Goal: Task Accomplishment & Management: Manage account settings

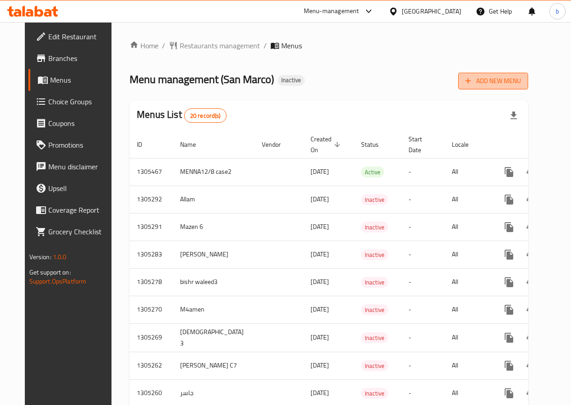
click at [507, 81] on span "Add New Menu" at bounding box center [492, 80] width 55 height 11
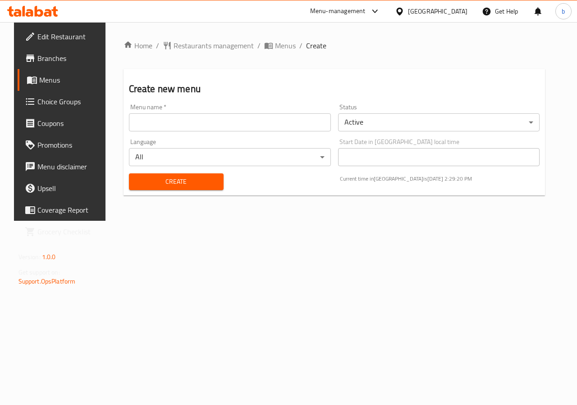
click at [196, 123] on input "text" at bounding box center [230, 122] width 202 height 18
type input "bishr waleed"
click at [191, 175] on button "Create" at bounding box center [176, 181] width 95 height 17
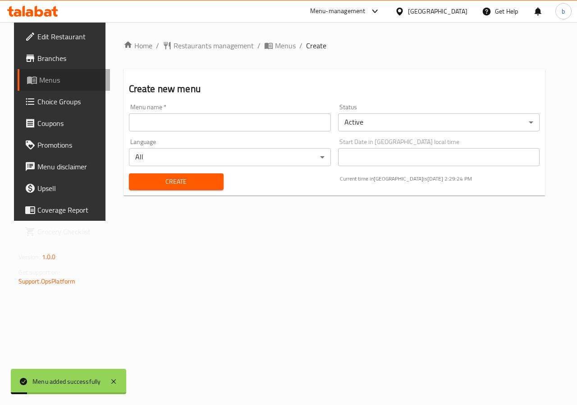
click at [47, 86] on link "Menus" at bounding box center [64, 80] width 93 height 22
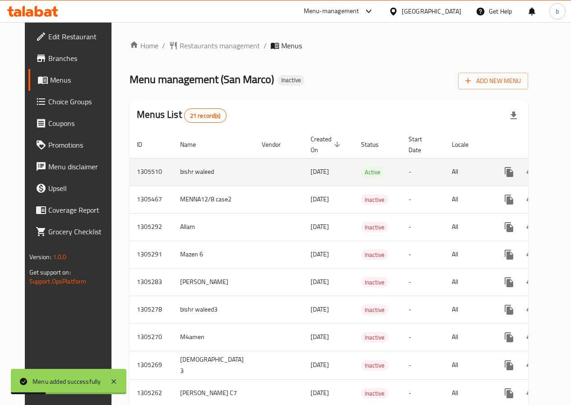
click at [568, 176] on icon "enhanced table" at bounding box center [573, 171] width 11 height 11
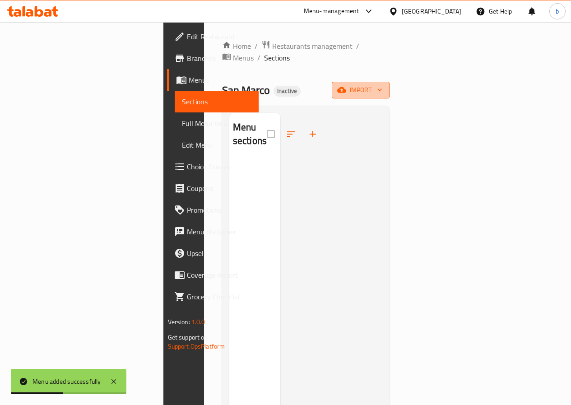
click at [382, 84] on span "import" at bounding box center [360, 89] width 43 height 11
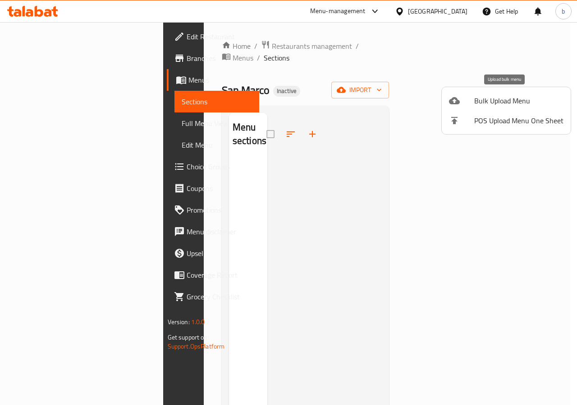
click at [501, 100] on span "Bulk Upload Menu" at bounding box center [518, 100] width 89 height 11
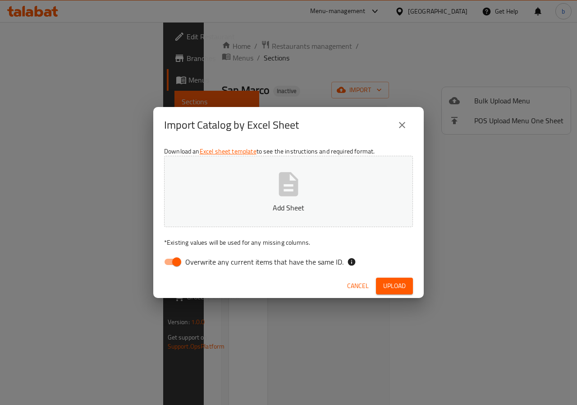
click at [175, 267] on input "Overwrite any current items that have the same ID." at bounding box center [176, 261] width 51 height 17
checkbox input "false"
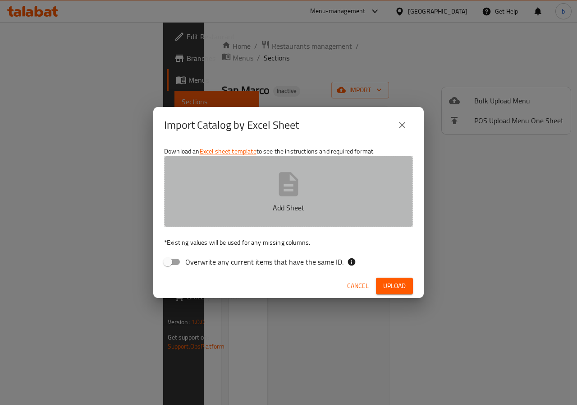
click at [288, 174] on icon "button" at bounding box center [288, 184] width 19 height 24
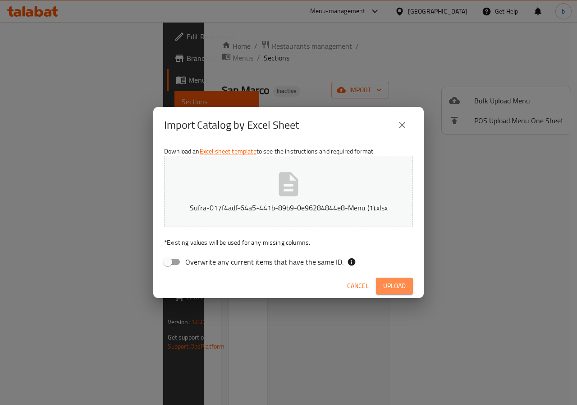
click at [405, 290] on span "Upload" at bounding box center [394, 285] width 23 height 11
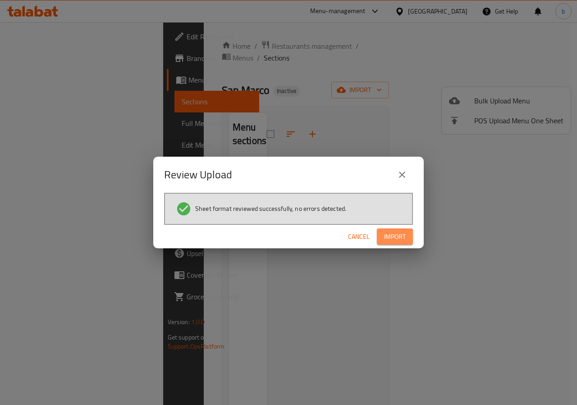
click at [396, 244] on button "Import" at bounding box center [395, 236] width 36 height 17
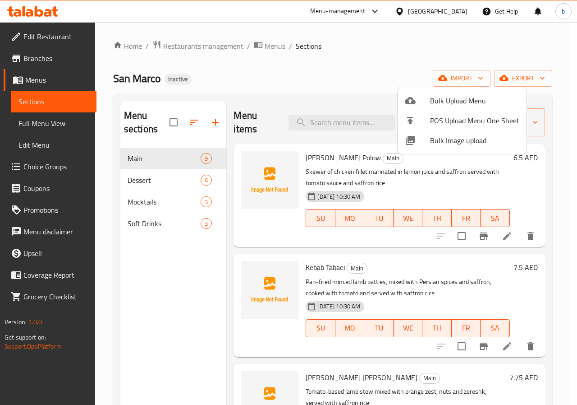
click at [44, 126] on div at bounding box center [288, 202] width 577 height 405
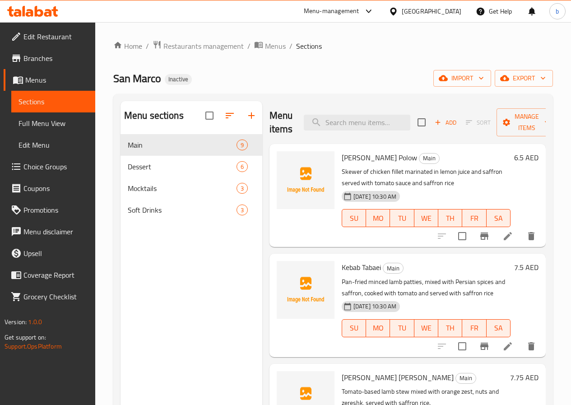
click at [46, 123] on span "Full Menu View" at bounding box center [52, 123] width 69 height 11
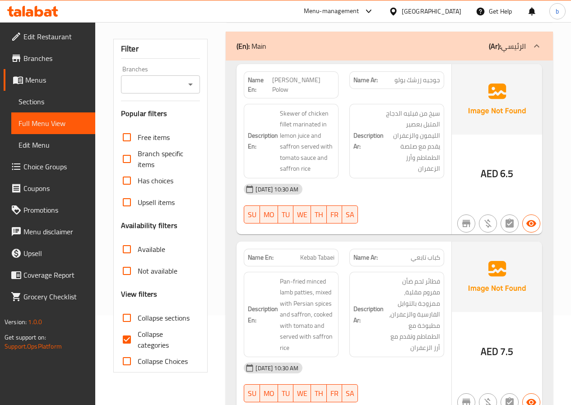
scroll to position [180, 0]
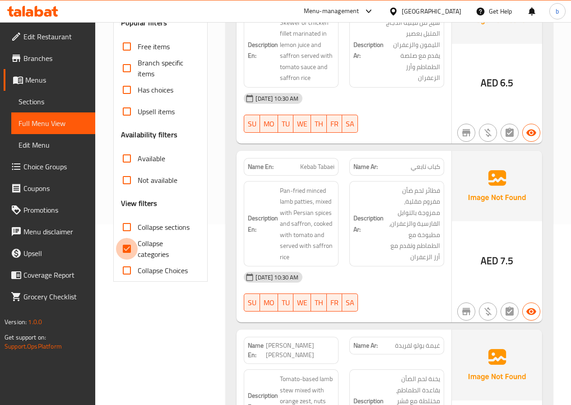
click at [125, 247] on input "Collapse categories" at bounding box center [127, 249] width 22 height 22
checkbox input "false"
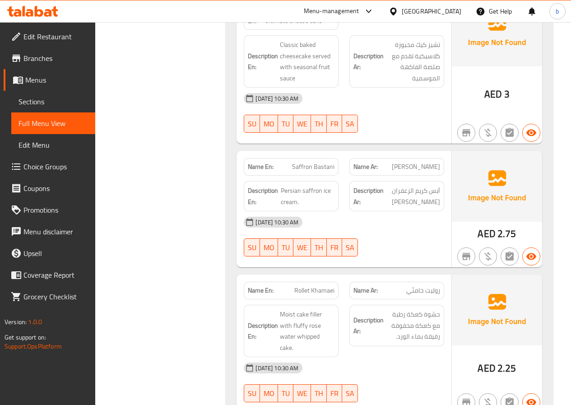
scroll to position [1759, 0]
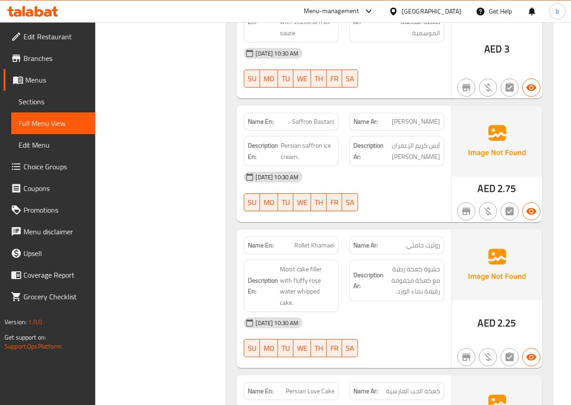
drag, startPoint x: 334, startPoint y: 235, endPoint x: 295, endPoint y: 241, distance: 39.7
copy span "Rollet Khamaei"
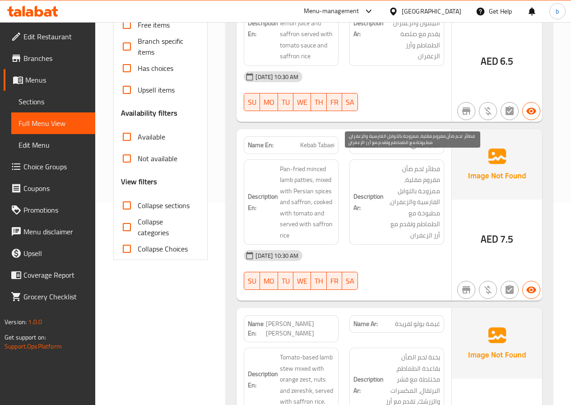
scroll to position [180, 0]
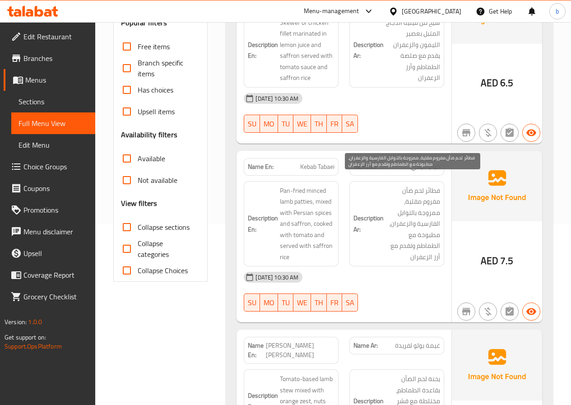
click at [403, 185] on span "فطائر لحم ضأن مفروم مقلية، ممزوجة بالتوابل الفارسية والزعفران، مطبوخة مع الطماط…" at bounding box center [412, 224] width 55 height 78
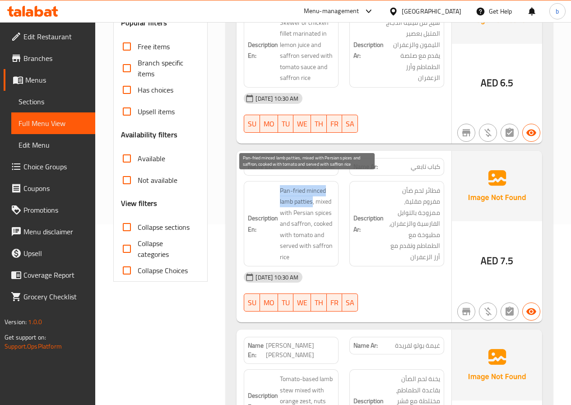
drag, startPoint x: 280, startPoint y: 180, endPoint x: 313, endPoint y: 191, distance: 34.2
click at [313, 191] on span "Pan-fried minced lamb patties, mixed with Persian spices and saffron, cooked wi…" at bounding box center [307, 224] width 55 height 78
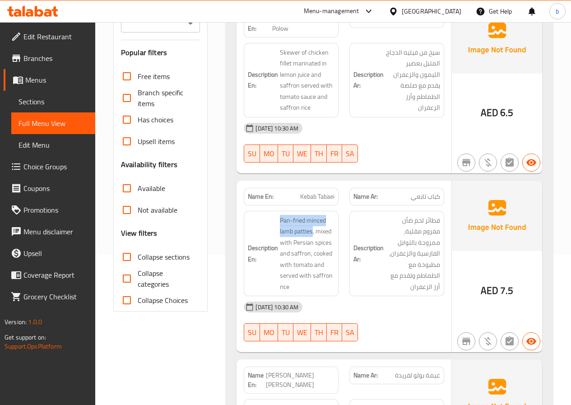
scroll to position [135, 0]
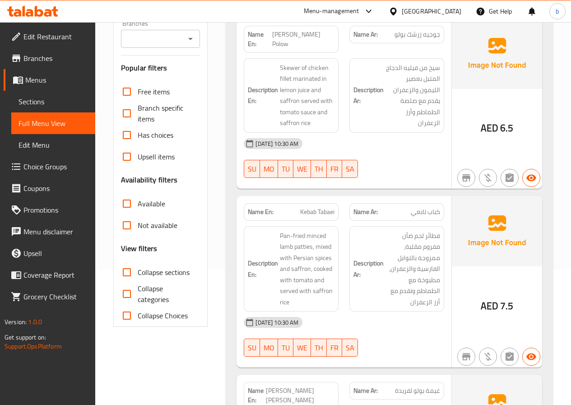
click at [327, 207] on span "Kebab Tabaei" at bounding box center [317, 211] width 34 height 9
click at [334, 207] on span "Kebab Tabaei" at bounding box center [317, 211] width 34 height 9
drag, startPoint x: 334, startPoint y: 203, endPoint x: 301, endPoint y: 202, distance: 33.0
click at [301, 207] on span "Kebab Tabaei" at bounding box center [317, 211] width 34 height 9
copy span "Kebab Tabaei"
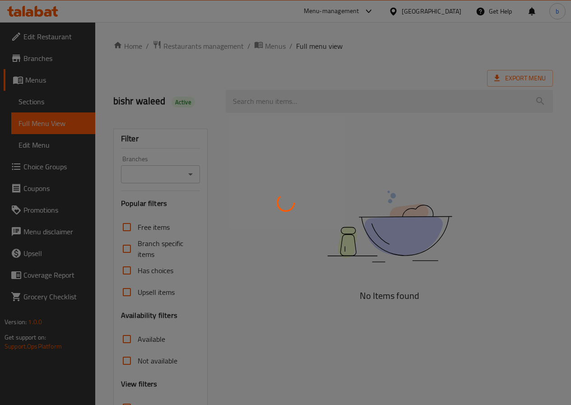
click at [34, 78] on div at bounding box center [285, 202] width 571 height 405
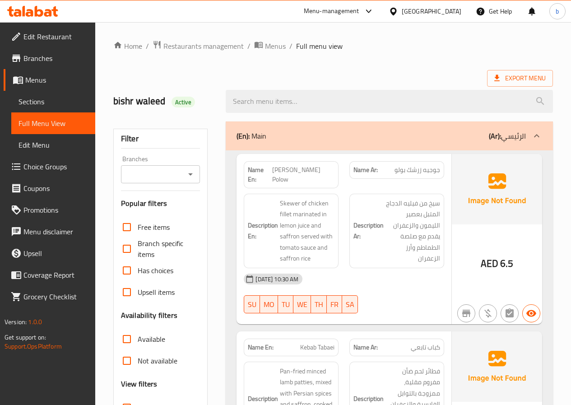
click at [43, 66] on link "Branches" at bounding box center [50, 58] width 92 height 22
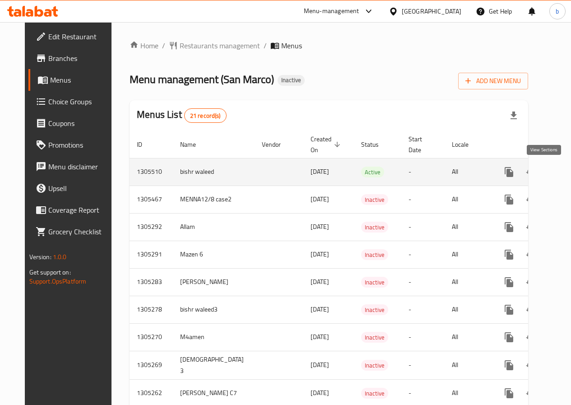
click at [570, 170] on icon "enhanced table" at bounding box center [574, 172] width 8 height 8
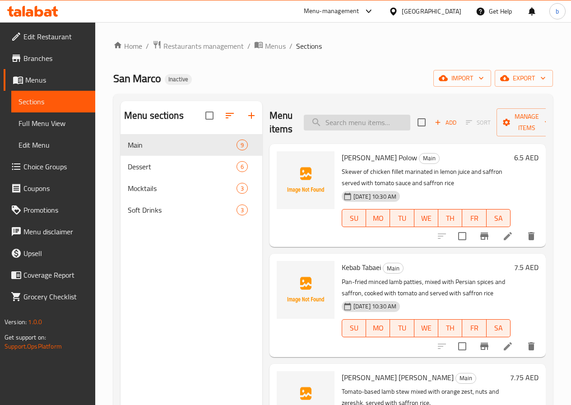
click at [349, 124] on input "search" at bounding box center [357, 123] width 106 height 16
paste input "Rollet Khamaei"
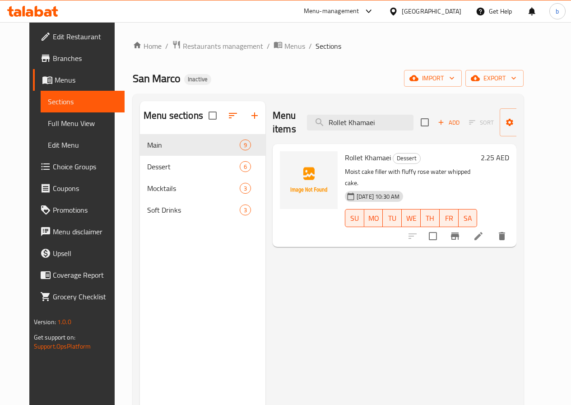
type input "Rollet Khamaei"
click at [482, 232] on icon at bounding box center [478, 236] width 8 height 8
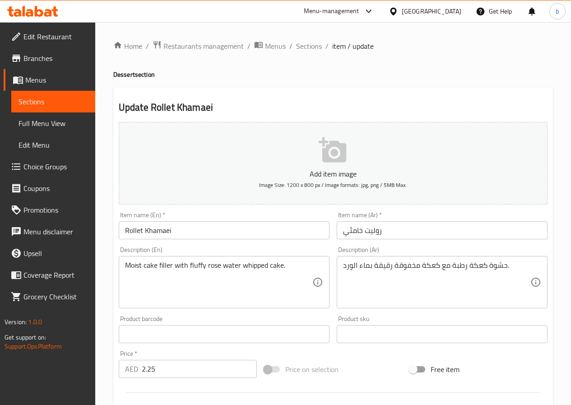
click at [46, 96] on span "Sections" at bounding box center [52, 101] width 69 height 11
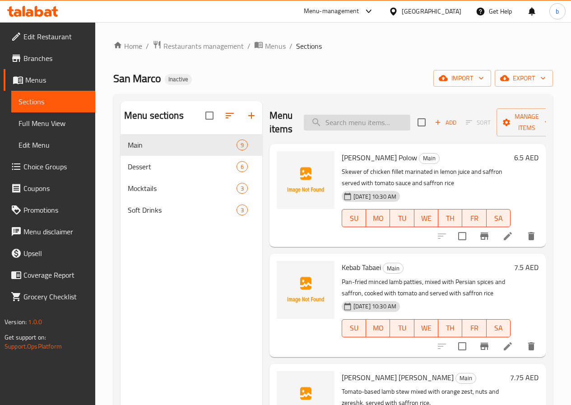
click at [330, 126] on input "search" at bounding box center [357, 123] width 106 height 16
paste input "Kebab Tabaei"
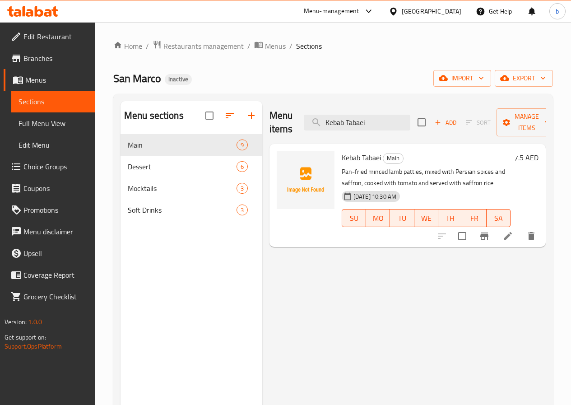
type input "Kebab Tabaei"
click at [502, 236] on icon at bounding box center [507, 235] width 11 height 11
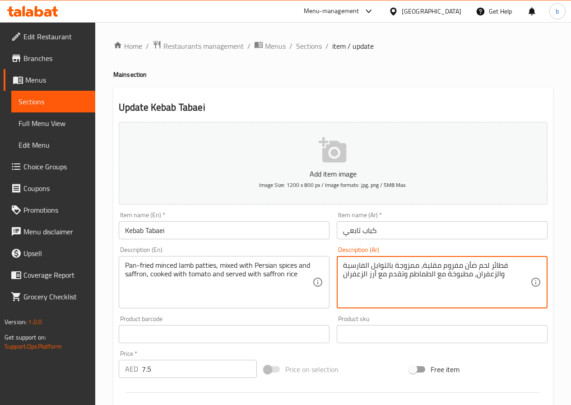
drag, startPoint x: 421, startPoint y: 264, endPoint x: 417, endPoint y: 265, distance: 4.7
click at [420, 265] on textarea "فطائر لحم ضأن مفروم مقلية، ممزوجة بالتوابل الفارسية والزعفران، مطبوخة مع الطماط…" at bounding box center [436, 282] width 187 height 43
click at [422, 266] on textarea "فطائر لحم ضأن مفروم مقلية، ممزوجة بالتوابل الفارسية والزعفران، مطبوخة مع الطماط…" at bounding box center [436, 282] width 187 height 43
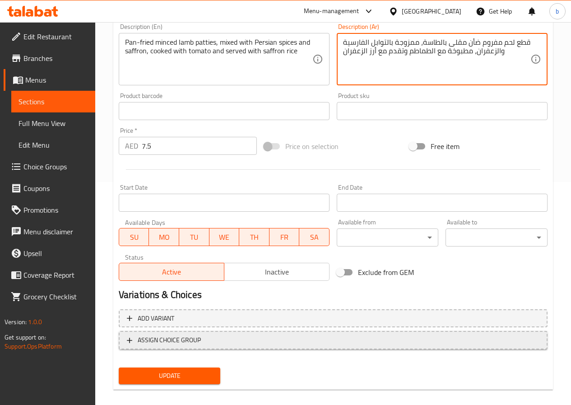
scroll to position [233, 0]
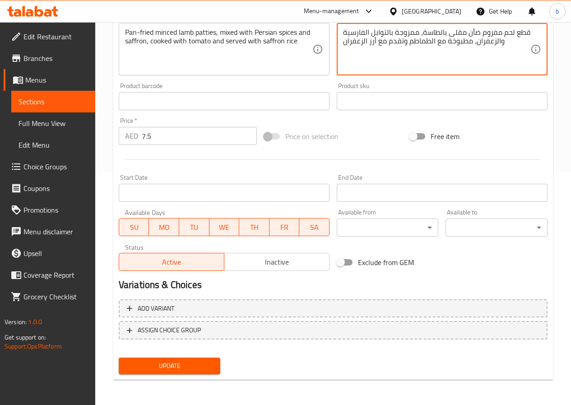
type textarea "قطع لحم مفروم ضأن مقلى بالطاسة، ممزوجة بالتوابل الفارسية والزعفران، مطبوخة مع ا…"
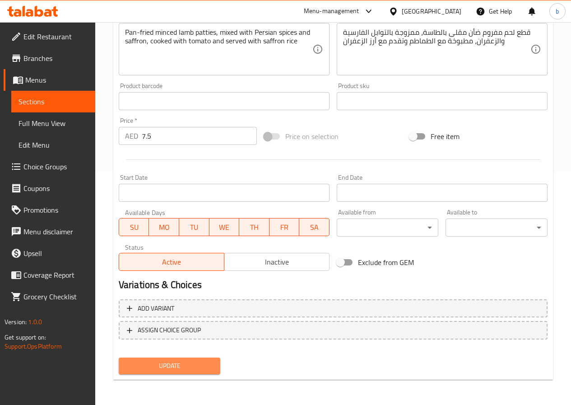
click at [160, 372] on button "Update" at bounding box center [170, 365] width 102 height 17
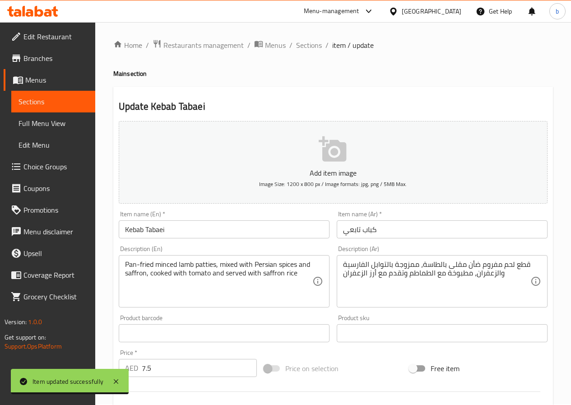
scroll to position [0, 0]
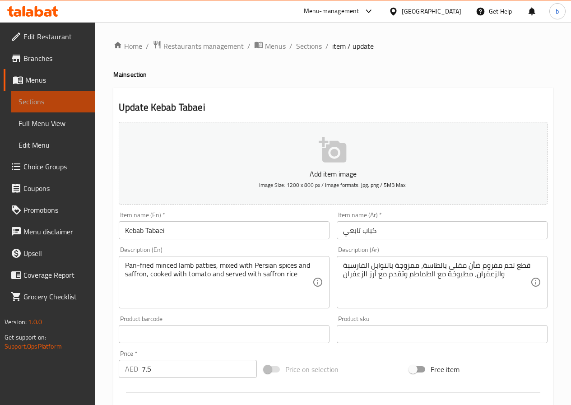
click at [63, 108] on link "Sections" at bounding box center [53, 102] width 84 height 22
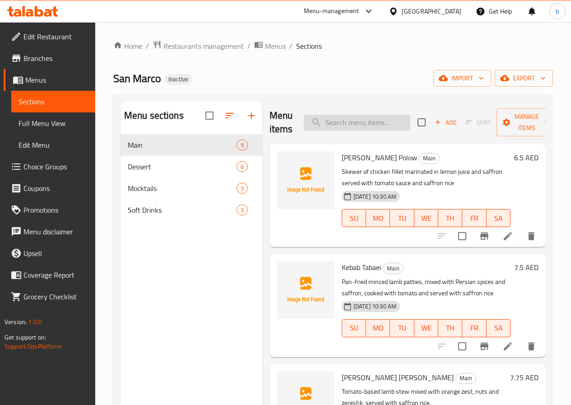
click at [314, 123] on input "search" at bounding box center [357, 123] width 106 height 16
paste input "[PERSON_NAME]'s [PERSON_NAME]"
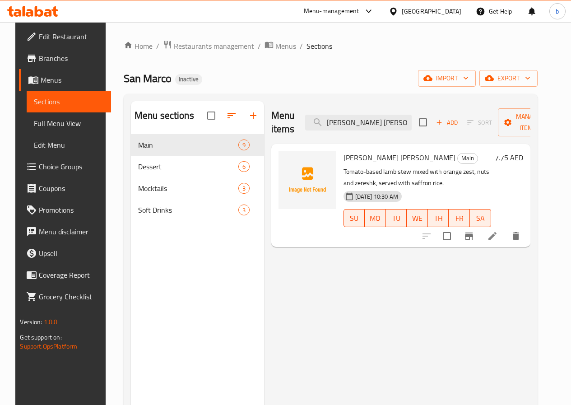
type input "[PERSON_NAME]'s [PERSON_NAME]"
click at [497, 233] on icon at bounding box center [492, 235] width 11 height 11
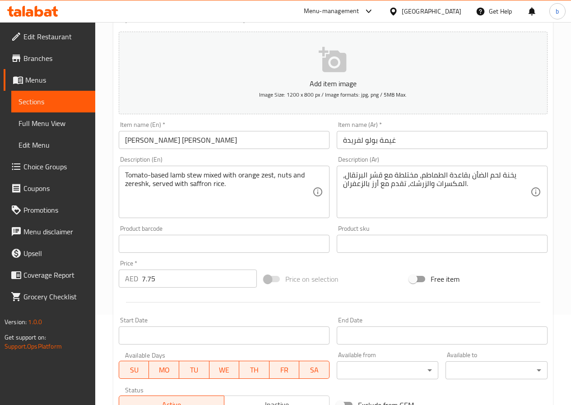
scroll to position [45, 0]
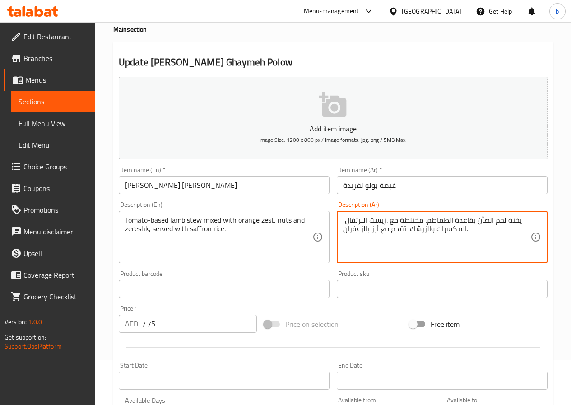
click at [386, 222] on textarea "يخنة لحم الضأن بقاعدة الطماطم، مختلطة مع .زيست البرتقال، المكسرات والزرشك، تقدم…" at bounding box center [436, 237] width 187 height 43
click at [408, 221] on textarea "يخنة لحم الضأن بقاعدة الطماطم، مختلطة مع زيست البرتقال، المكسرات والزرشك، تقدم …" at bounding box center [436, 237] width 187 height 43
type textarea "يخنة لحم الضأن بقاعدة الطماطم، مختلطة مع زيست البرتقال، المكسرات والزرشك، تقدم …"
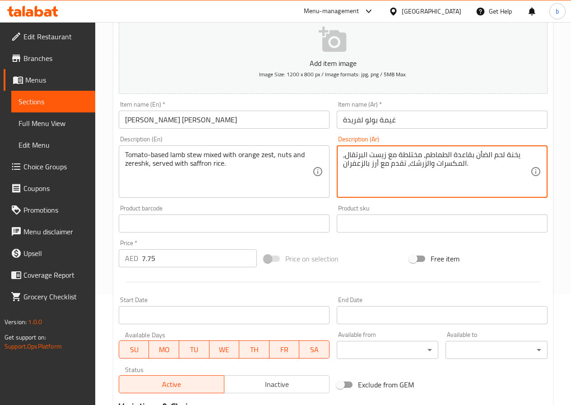
scroll to position [226, 0]
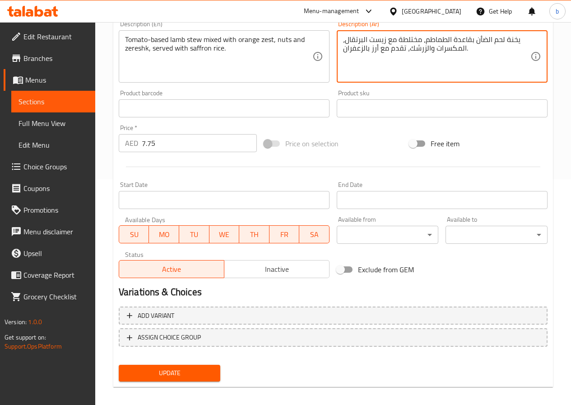
click at [164, 379] on button "Update" at bounding box center [170, 372] width 102 height 17
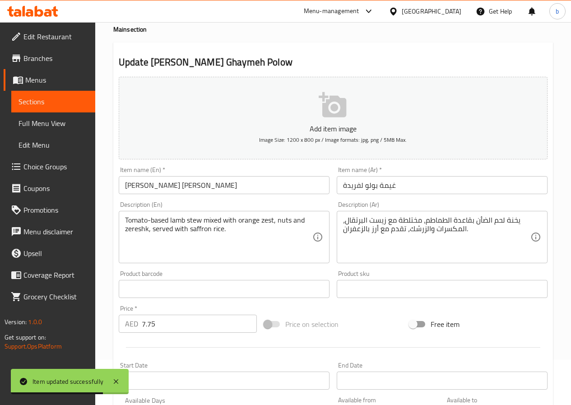
scroll to position [0, 0]
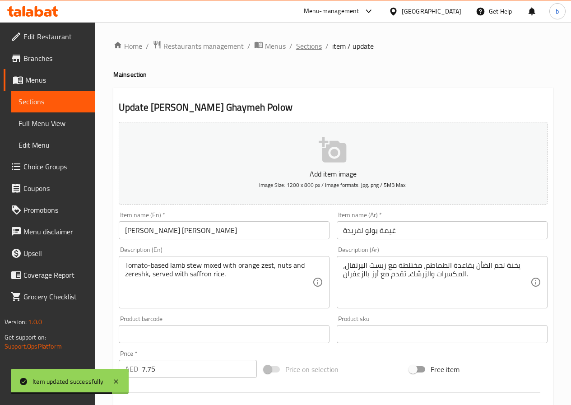
click at [296, 45] on span "Sections" at bounding box center [309, 46] width 26 height 11
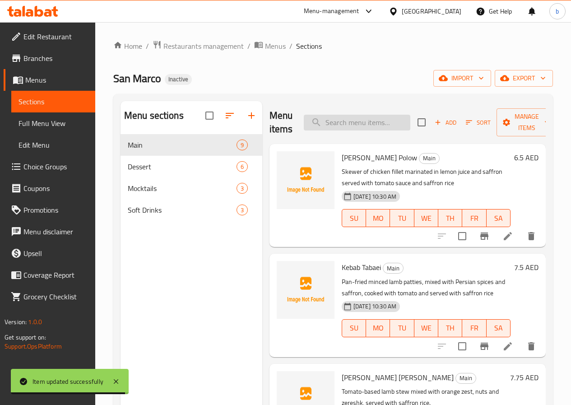
click at [352, 125] on input "search" at bounding box center [357, 123] width 106 height 16
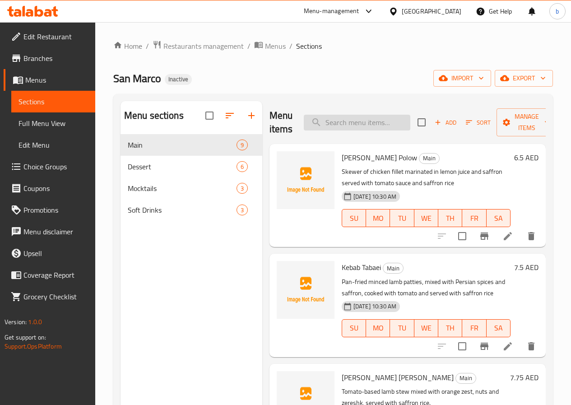
paste input "Tahchin"
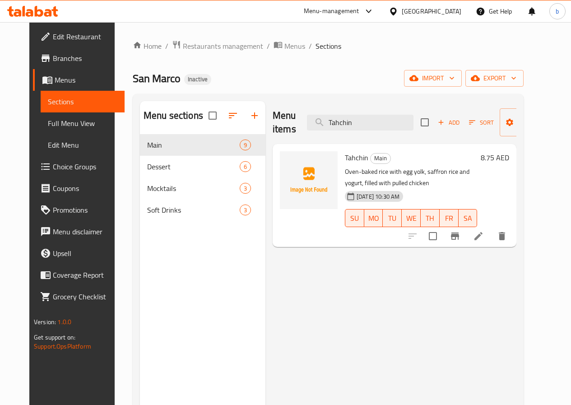
type input "Tahchin"
click at [482, 234] on icon at bounding box center [478, 236] width 8 height 8
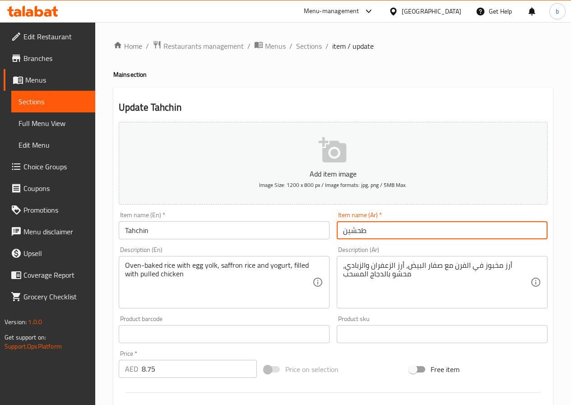
click at [351, 233] on input "طحشين" at bounding box center [441, 230] width 211 height 18
type input "طهجين"
click at [302, 51] on span "Sections" at bounding box center [309, 46] width 26 height 11
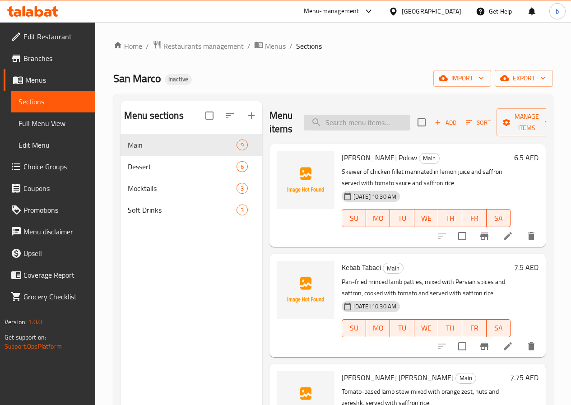
click at [325, 125] on input "search" at bounding box center [357, 123] width 106 height 16
paste input "Kebab Platter"
click at [353, 120] on input "Kebab Platter" at bounding box center [357, 123] width 106 height 16
type input "Kebab Platter"
drag, startPoint x: 371, startPoint y: 121, endPoint x: 268, endPoint y: 134, distance: 104.1
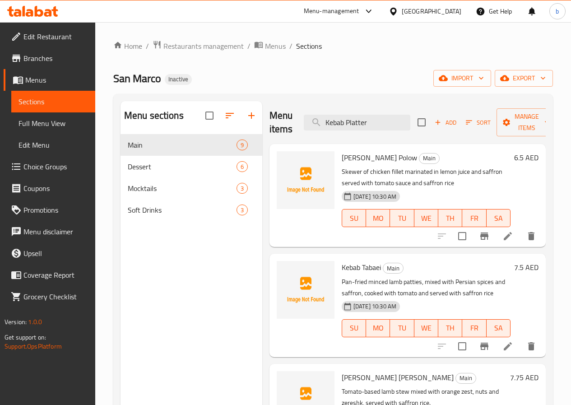
click at [269, 134] on div "Menu items Kebab Platter Add Sort Manage items" at bounding box center [407, 122] width 276 height 43
paste input "Kebab Platter"
type input "Kebab Platter"
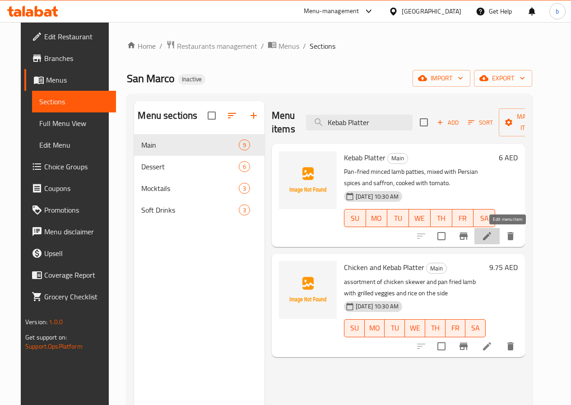
click at [492, 234] on icon at bounding box center [486, 235] width 11 height 11
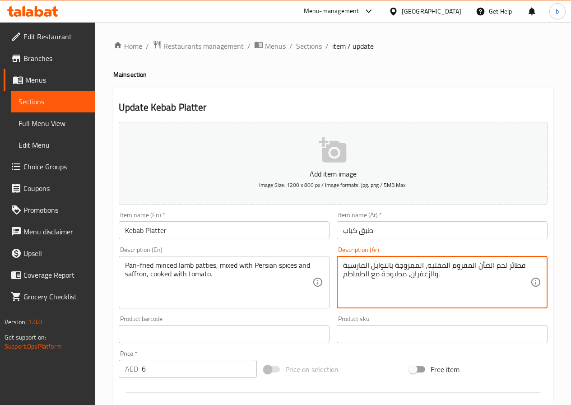
click at [507, 265] on textarea "فطائر لحم الضأن المفروم المقلية، الممزوجة بالتوابل الفارسية والزعفران، مطبوخة م…" at bounding box center [436, 282] width 187 height 43
click at [425, 265] on textarea "قطع لحم الضأن المفروم المقلية، الممزوجة بالتوابل الفارسية والزعفران، مطبوخة مع …" at bounding box center [436, 282] width 187 height 43
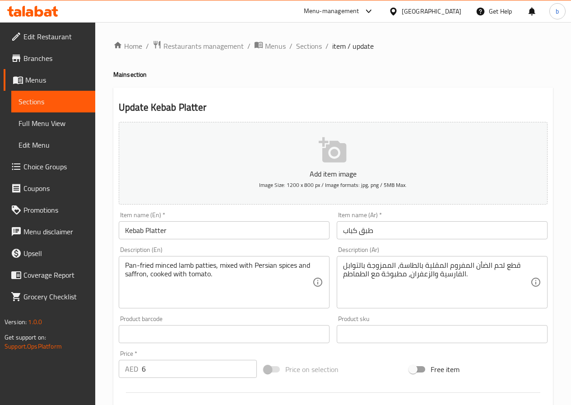
click at [440, 265] on textarea "قطع لحم الضأن المفروم المقلية بالطاسة، الممزوجة بالتوابل الفارسية والزعفران، مط…" at bounding box center [436, 282] width 187 height 43
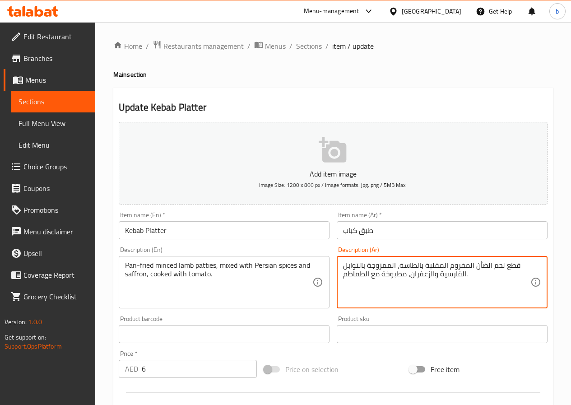
click at [424, 263] on textarea "قطع لحم الضأن المفروم المقلية بالطاسة، الممزوجة بالتوابل الفارسية والزعفران، مط…" at bounding box center [436, 282] width 187 height 43
click at [442, 266] on textarea "قطع لحم الضأن المفروم المقلى بالطاسة، الممزوجة بالتوابل الفارسية والزعفران، مطب…" at bounding box center [436, 282] width 187 height 43
click at [424, 267] on textarea "قطع لحم الضأن المفروم مقلى بالطاسة، الممزوجة بالتوابل الفارسية والزعفران، مطبوخ…" at bounding box center [436, 282] width 187 height 43
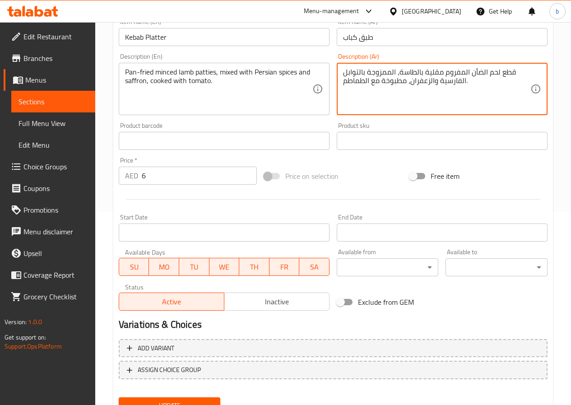
scroll to position [226, 0]
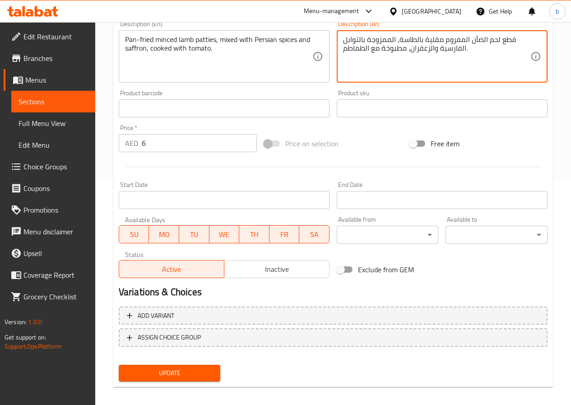
type textarea "قطع لحم الضأن المفروم مقلية بالطاسة، الممزوجة بالتوابل الفارسية والزعفران، مطبو…"
click at [188, 376] on span "Update" at bounding box center [170, 372] width 88 height 11
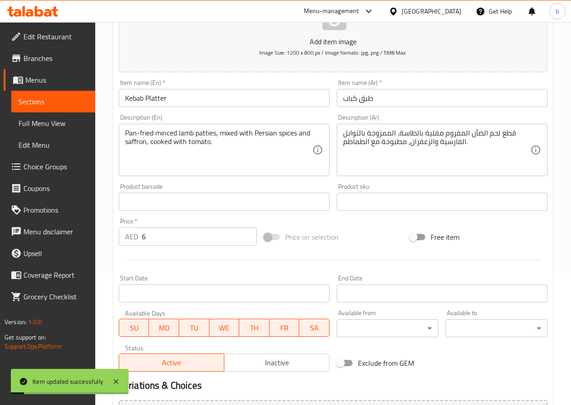
scroll to position [0, 0]
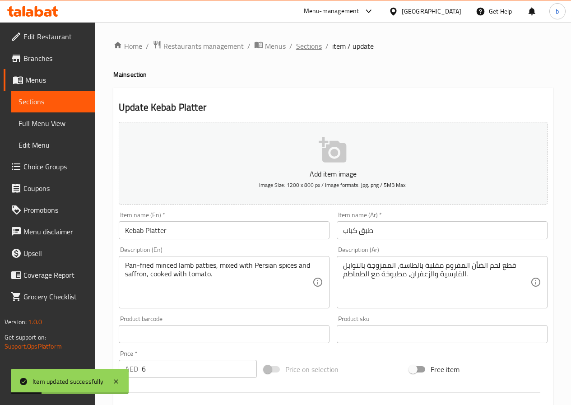
click at [309, 42] on span "Sections" at bounding box center [309, 46] width 26 height 11
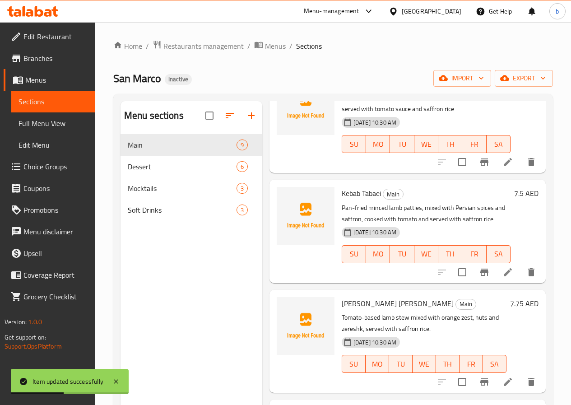
scroll to position [90, 0]
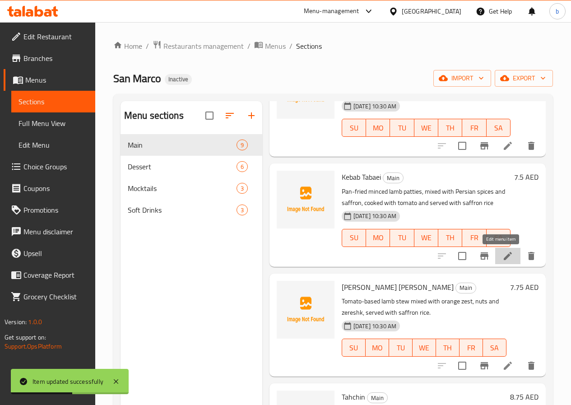
click at [502, 258] on icon at bounding box center [507, 255] width 11 height 11
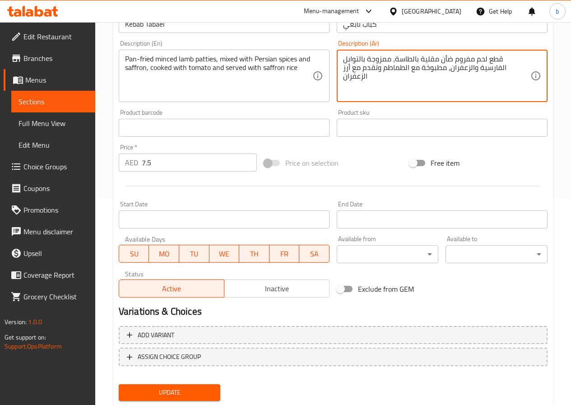
scroll to position [233, 0]
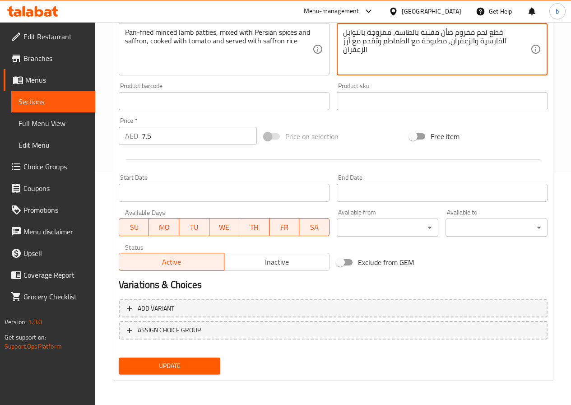
type textarea "قطع لحم مفروم ضأن مقلية بالطاسة، ممزوجة بالتوابل الفارسية والزعفران، مطبوخة مع …"
click at [172, 363] on span "Update" at bounding box center [170, 365] width 88 height 11
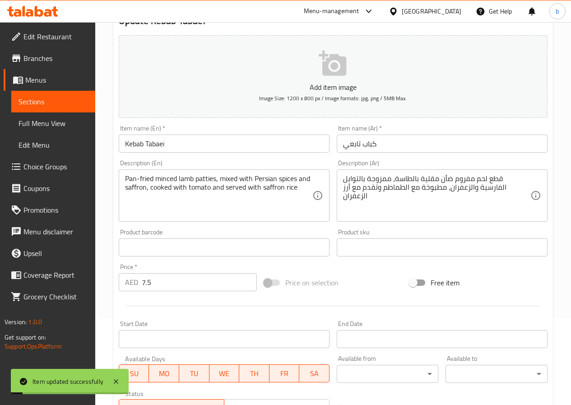
scroll to position [7, 0]
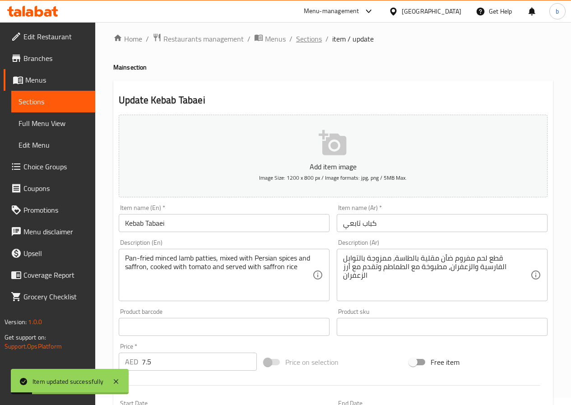
click at [319, 42] on span "Sections" at bounding box center [309, 38] width 26 height 11
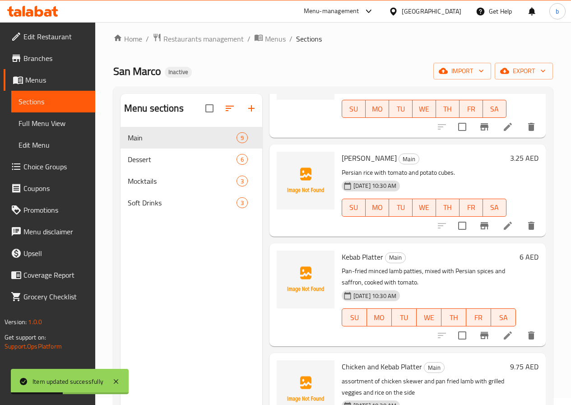
scroll to position [608, 0]
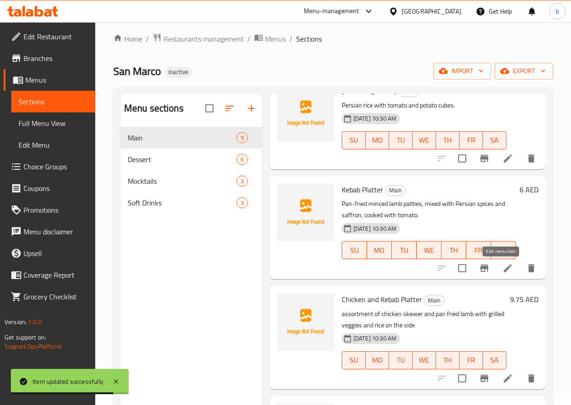
click at [502, 267] on icon at bounding box center [507, 268] width 11 height 11
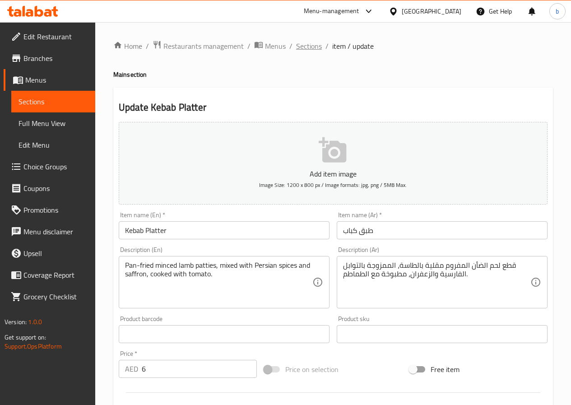
click at [300, 43] on span "Sections" at bounding box center [309, 46] width 26 height 11
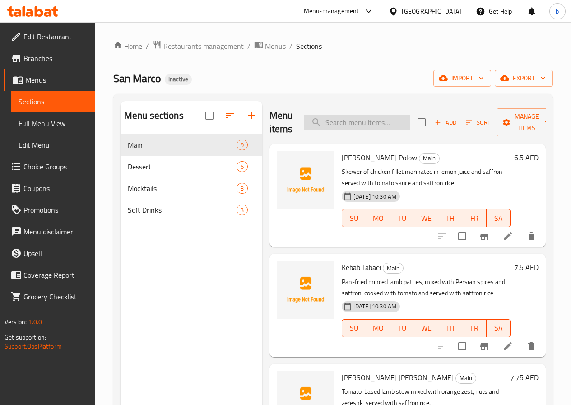
click at [361, 122] on input "search" at bounding box center [357, 123] width 106 height 16
paste input "Chicken and Kebab Platter"
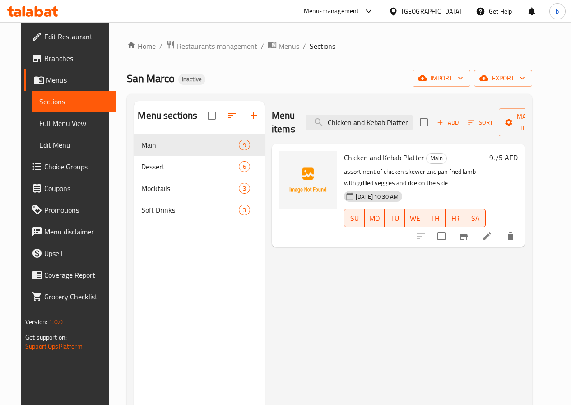
type input "Chicken and Kebab Platter"
click at [492, 235] on icon at bounding box center [486, 235] width 11 height 11
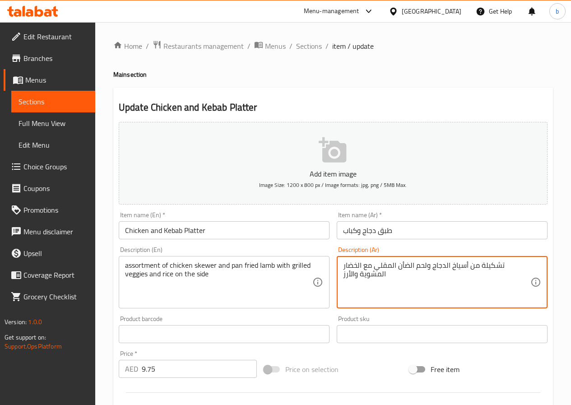
click at [417, 267] on textarea "تشكيلة من أسياخ الدجاج ولحم الضأن المقلي مع الخضار المشوية والأرز" at bounding box center [436, 282] width 187 height 43
click at [401, 267] on textarea "تشكيلة من أسياخ الدجاج ولحم الضأن مقلي مع الخضار المشوية والأرز" at bounding box center [436, 282] width 187 height 43
click at [344, 275] on textarea "تشكيلة من أسياخ الدجاج ولحم الضأن مقلية بالطاسة مع الخضار المشوية والأرز" at bounding box center [436, 282] width 187 height 43
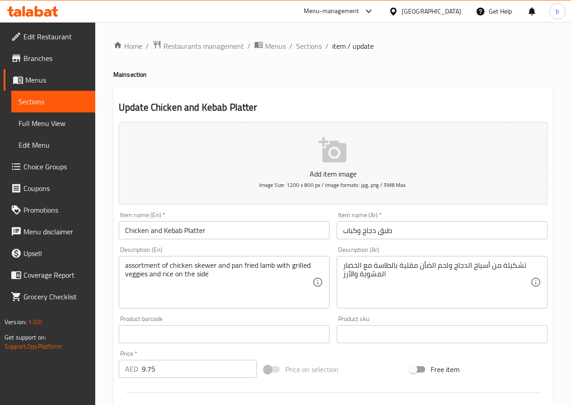
click at [355, 272] on textarea "تشكيلة من أسياخ الدجاج ولحم الضأن مقلية بالطاسة مع الخضار المشوية والأرز" at bounding box center [436, 282] width 187 height 43
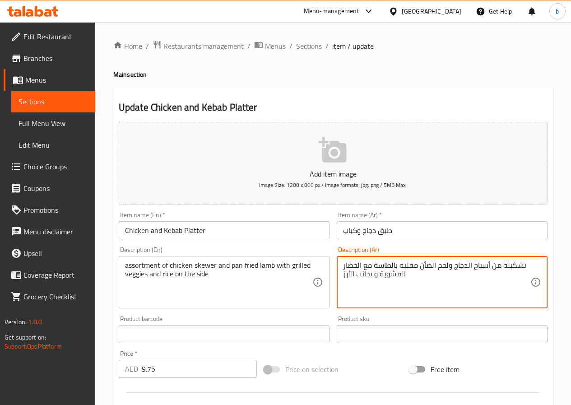
type textarea "تشكيلة من أسياخ الدجاج ولحم الضأن مقلية بالطاسة مع الخضار المشوية و بجانب الأرز"
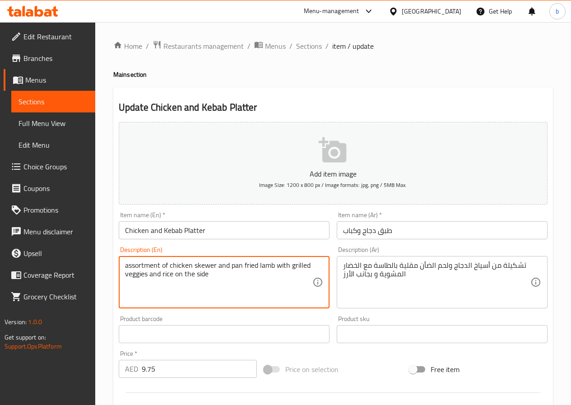
drag, startPoint x: 161, startPoint y: 265, endPoint x: 125, endPoint y: 268, distance: 36.7
click at [125, 268] on textarea "assortment of chicken skewer and pan fried lamb with grilled veggies and rice o…" at bounding box center [218, 282] width 187 height 43
click at [229, 278] on textarea "assortment of chicken skewer and pan fried lamb with grilled veggies and rice o…" at bounding box center [218, 282] width 187 height 43
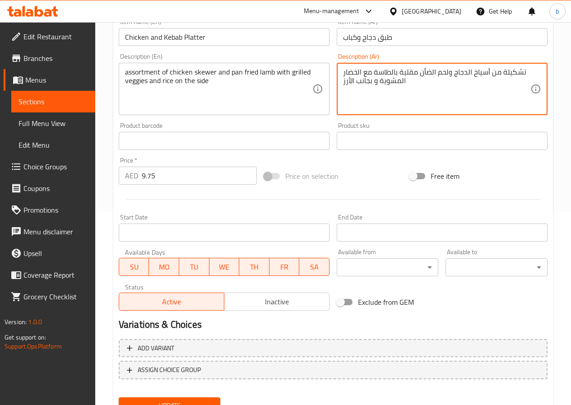
scroll to position [233, 0]
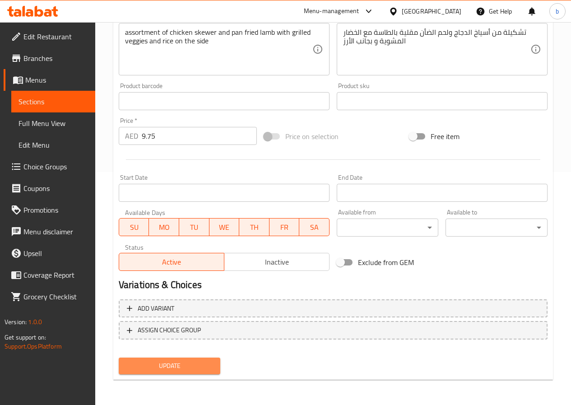
click at [165, 368] on span "Update" at bounding box center [170, 365] width 88 height 11
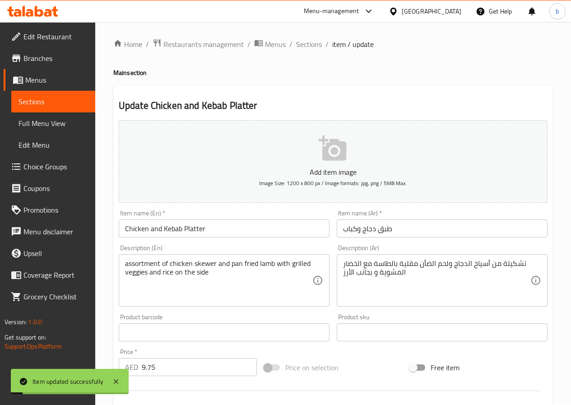
scroll to position [0, 0]
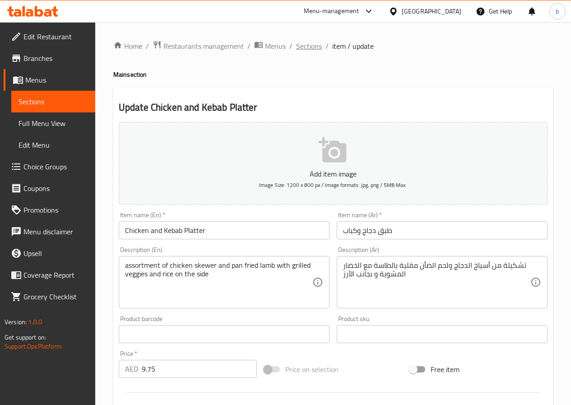
click at [303, 46] on span "Sections" at bounding box center [309, 46] width 26 height 11
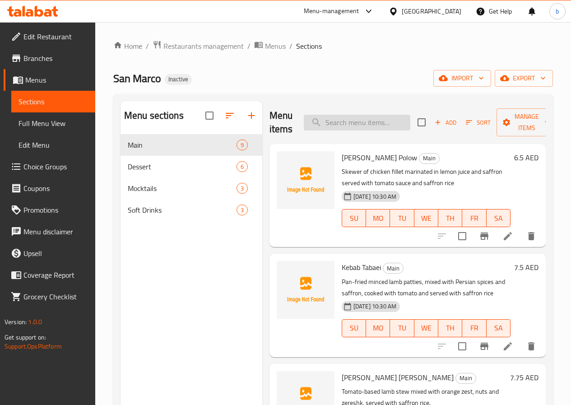
click at [322, 120] on input "search" at bounding box center [357, 123] width 106 height 16
paste input "[PERSON_NAME]'s Ultimate cheese cake"
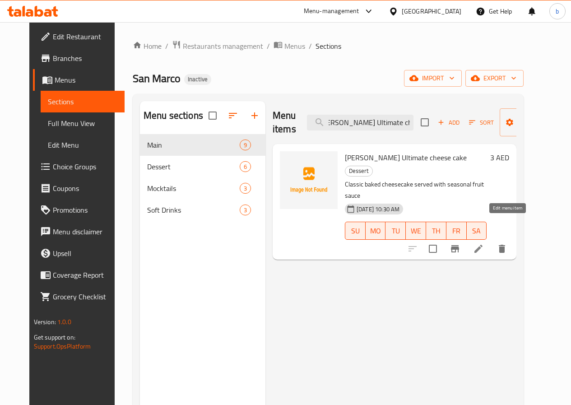
type input "[PERSON_NAME]'s Ultimate cheese cake"
click at [484, 243] on icon at bounding box center [478, 248] width 11 height 11
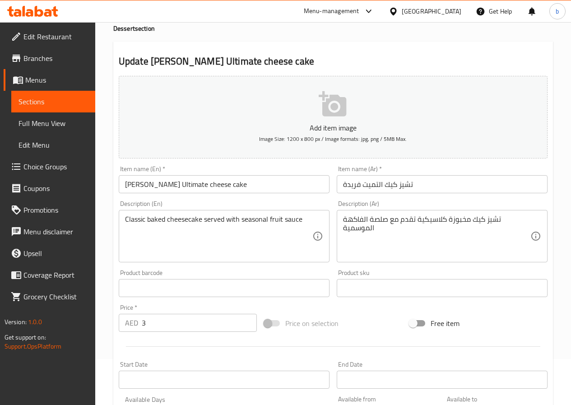
scroll to position [90, 0]
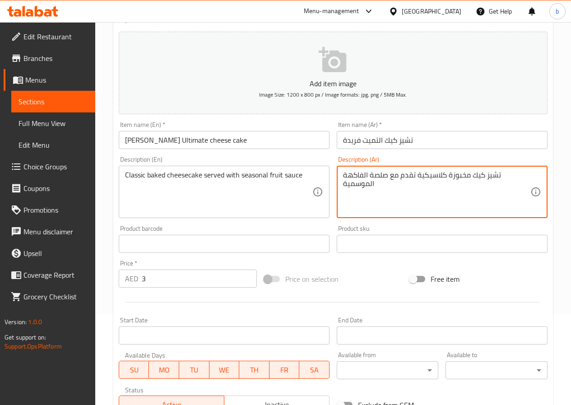
drag, startPoint x: 369, startPoint y: 176, endPoint x: 382, endPoint y: 176, distance: 12.6
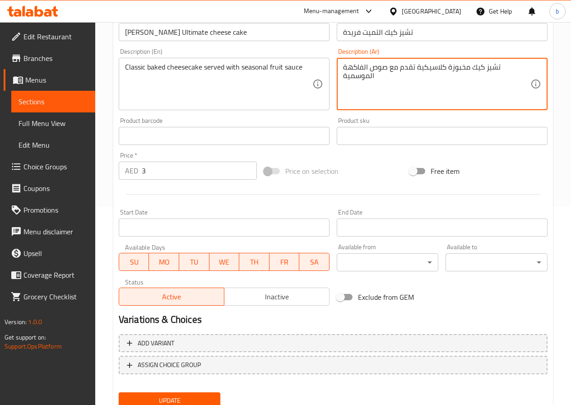
scroll to position [226, 0]
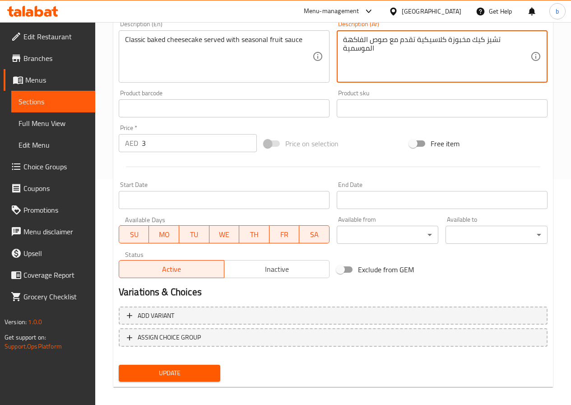
type textarea "تشيز كيك مخبوزة كلاسيكية تقدم مع صوص الفاكهة الموسمية"
click at [203, 378] on span "Update" at bounding box center [170, 372] width 88 height 11
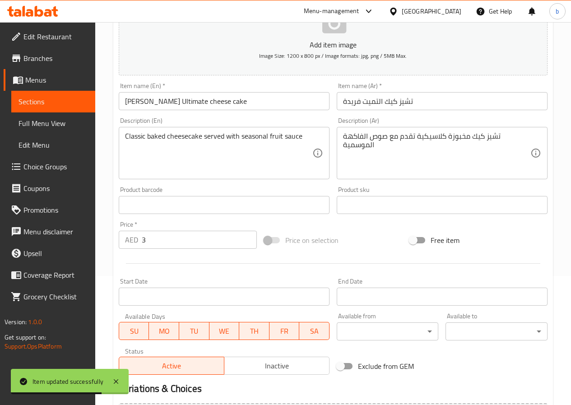
scroll to position [0, 0]
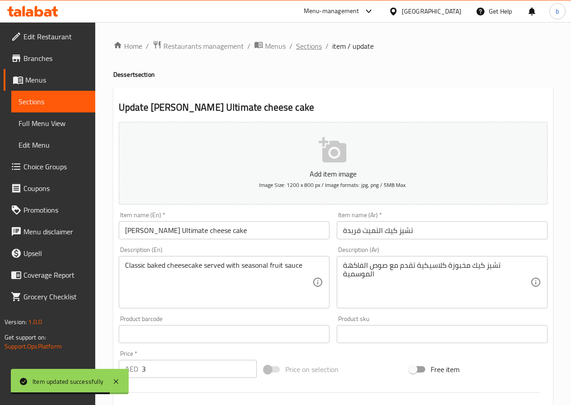
click at [308, 46] on span "Sections" at bounding box center [309, 46] width 26 height 11
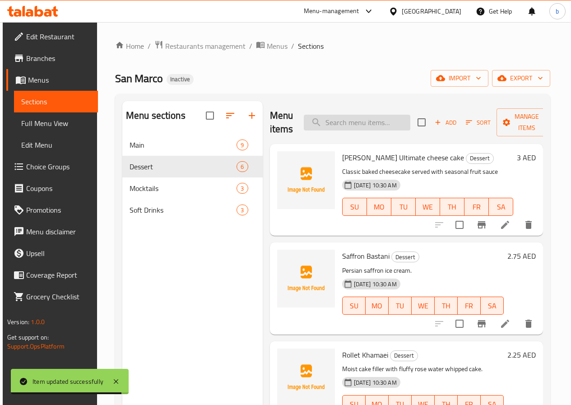
click at [338, 127] on input "search" at bounding box center [357, 123] width 106 height 16
paste input "Persian Love Cake"
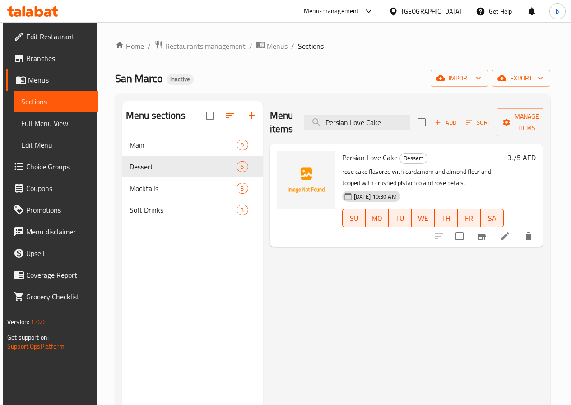
type input "Persian Love Cake"
click at [500, 232] on li at bounding box center [504, 236] width 25 height 16
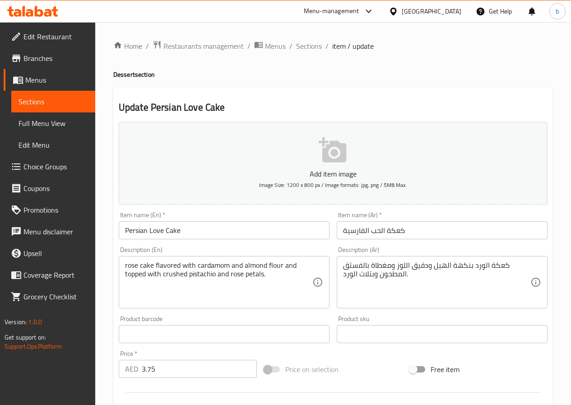
click at [373, 231] on input "كعكة الحب الفارسية" at bounding box center [441, 230] width 211 height 18
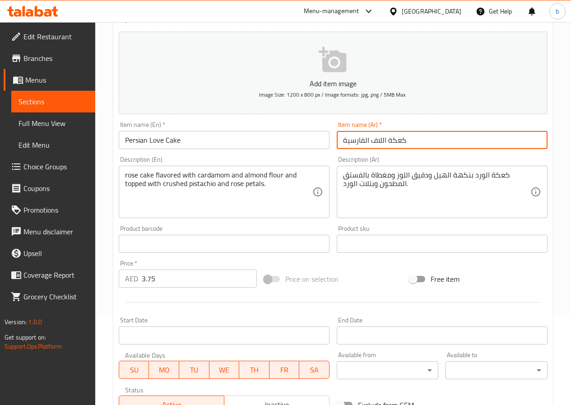
scroll to position [135, 0]
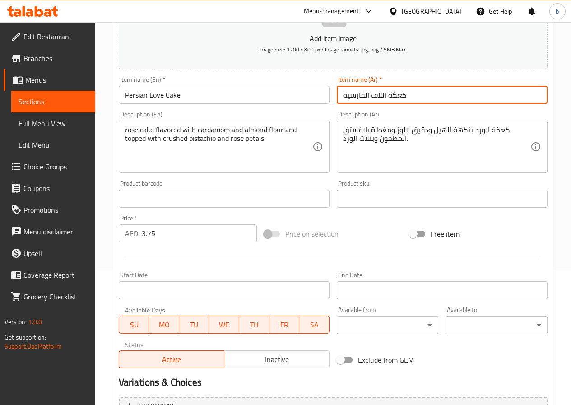
type input "كعكة اللاف الفارسية"
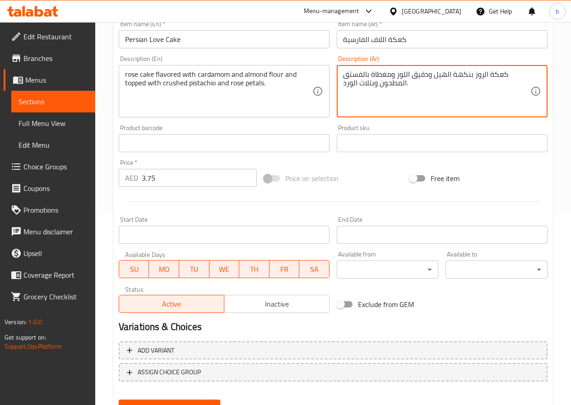
scroll to position [226, 0]
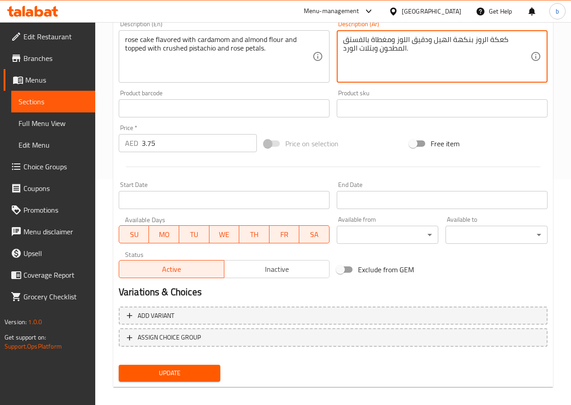
type textarea "كعكة الروز بنكهة الهيل ودقيق اللوز ومغطاة بالفستق المطحون وبتلات الورد."
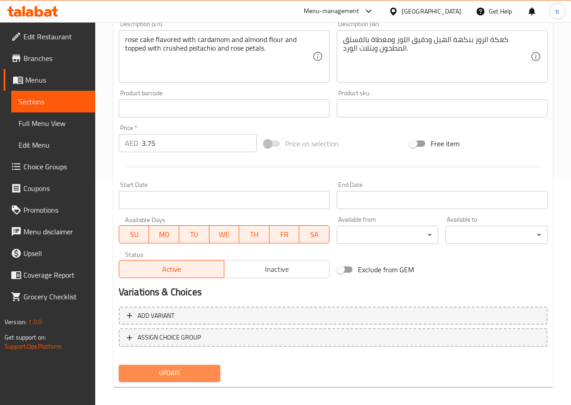
click at [176, 371] on span "Update" at bounding box center [170, 372] width 88 height 11
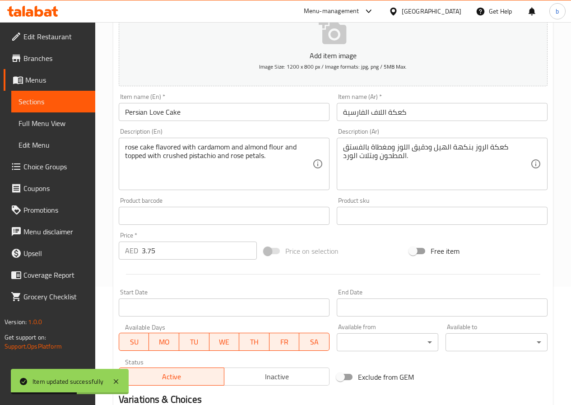
scroll to position [0, 0]
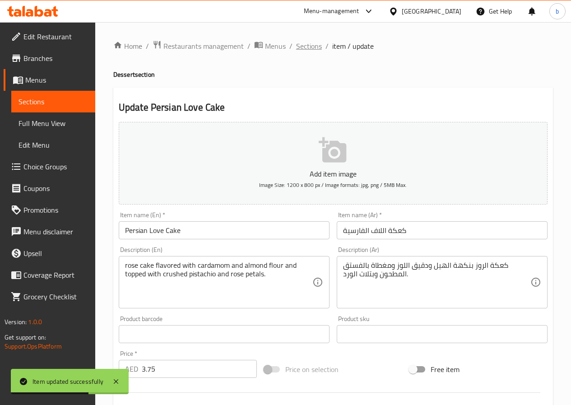
click at [304, 44] on span "Sections" at bounding box center [309, 46] width 26 height 11
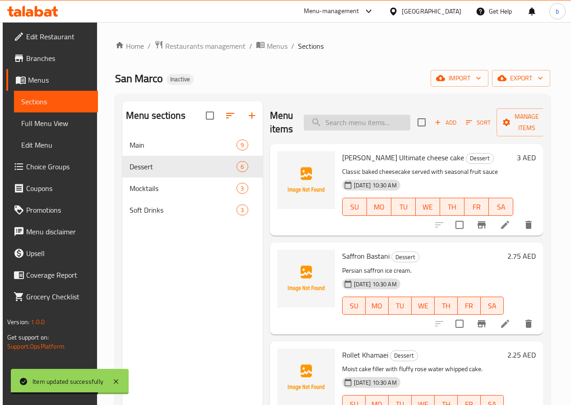
click at [332, 122] on input "search" at bounding box center [357, 123] width 106 height 16
paste input "Rice Pudding"
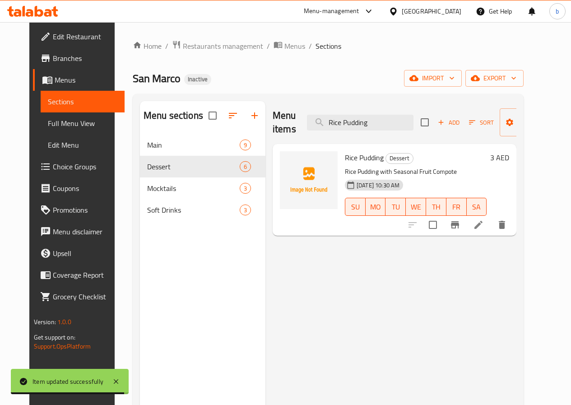
type input "Rice Pudding"
click at [482, 225] on icon at bounding box center [478, 225] width 8 height 8
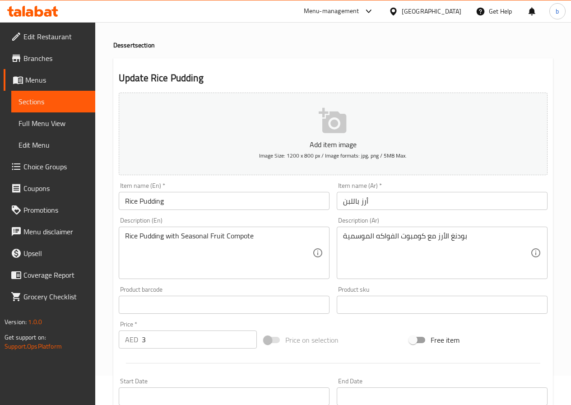
scroll to position [45, 0]
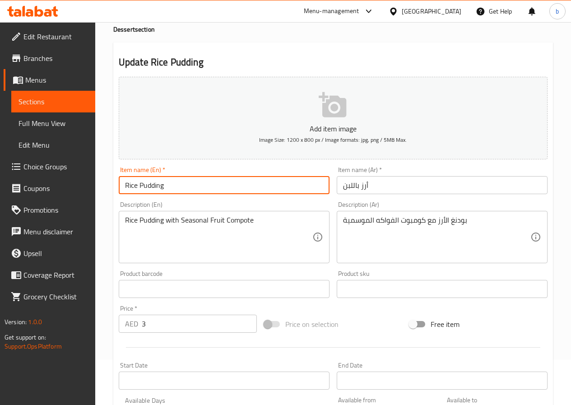
click at [253, 189] on input "Rice Pudding" at bounding box center [224, 185] width 211 height 18
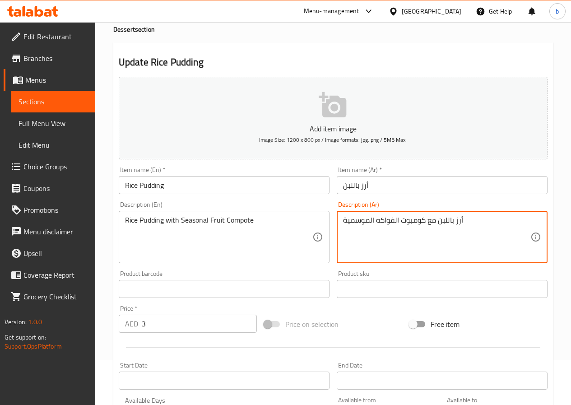
type textarea "أرز باللبن مع كومبوت الفواكه الموسمية"
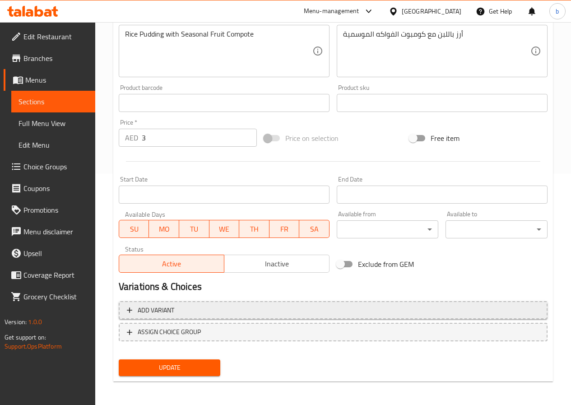
scroll to position [233, 0]
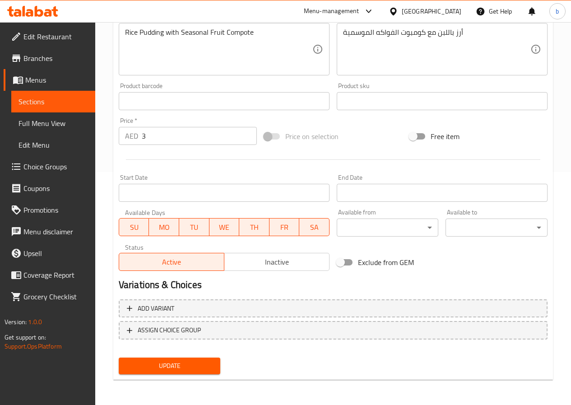
drag, startPoint x: 168, startPoint y: 369, endPoint x: 313, endPoint y: 295, distance: 162.8
click at [168, 369] on span "Update" at bounding box center [170, 365] width 88 height 11
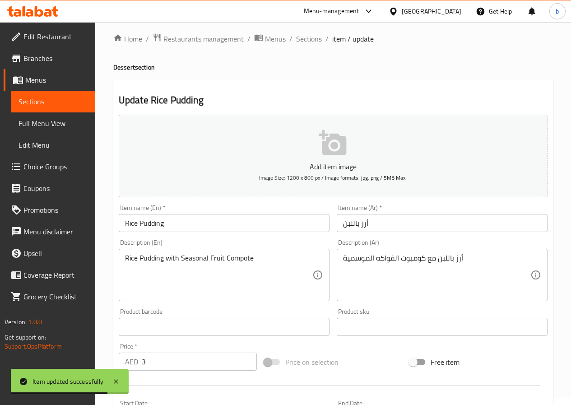
scroll to position [0, 0]
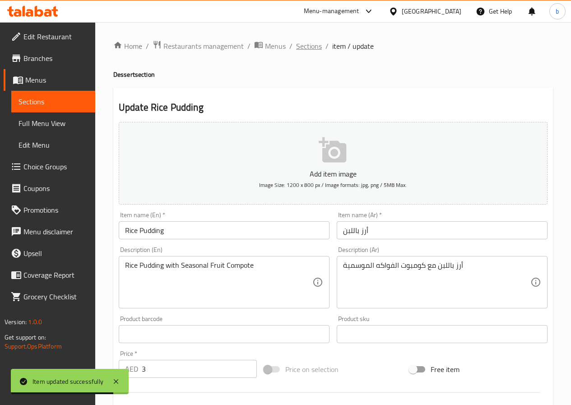
click at [308, 49] on span "Sections" at bounding box center [309, 46] width 26 height 11
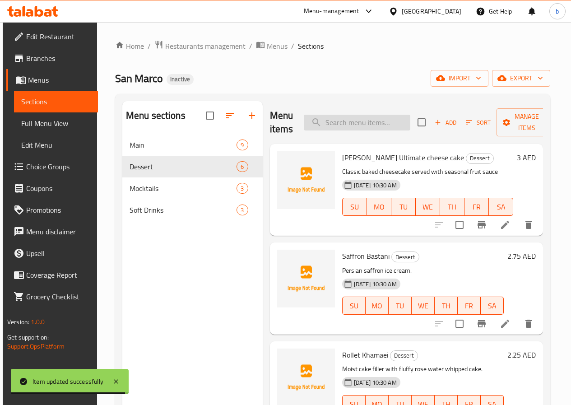
click at [339, 127] on input "search" at bounding box center [357, 123] width 106 height 16
paste input "My moon Mocktail"
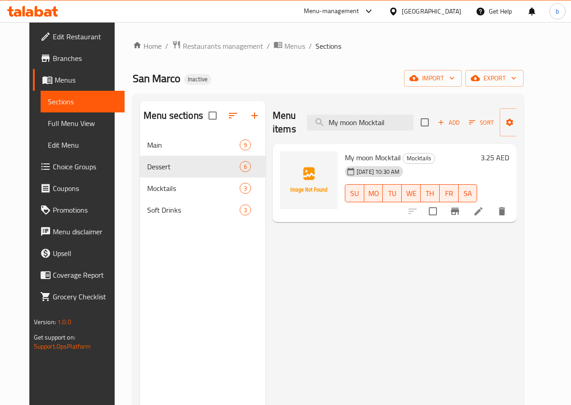
type input "My moon Mocktail"
click at [484, 207] on icon at bounding box center [478, 211] width 11 height 11
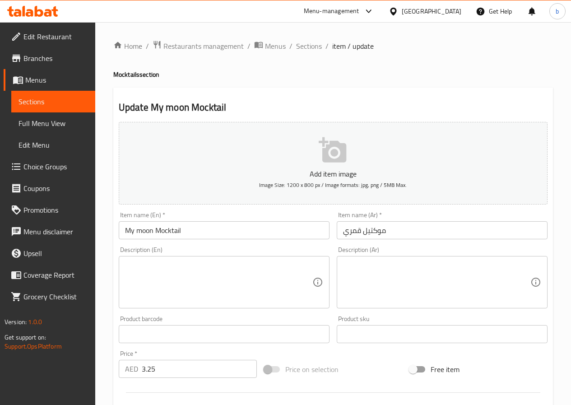
click at [341, 229] on input "موكتيل قمري" at bounding box center [441, 230] width 211 height 18
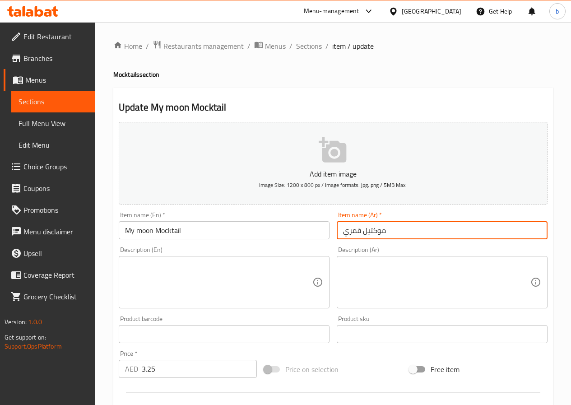
drag, startPoint x: 390, startPoint y: 229, endPoint x: 395, endPoint y: 230, distance: 5.0
click at [390, 229] on input "موكتيل قمري" at bounding box center [441, 230] width 211 height 18
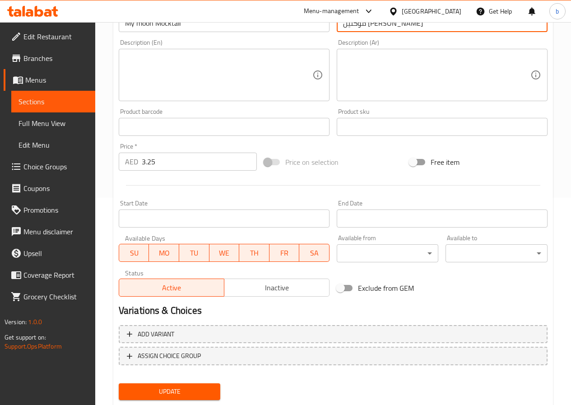
scroll to position [233, 0]
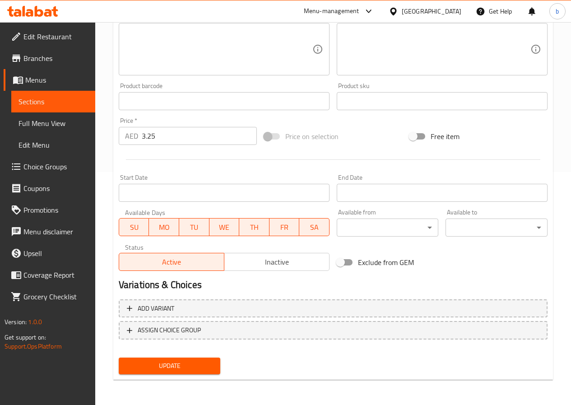
type input "موكتيل [PERSON_NAME]"
click at [164, 362] on span "Update" at bounding box center [170, 365] width 88 height 11
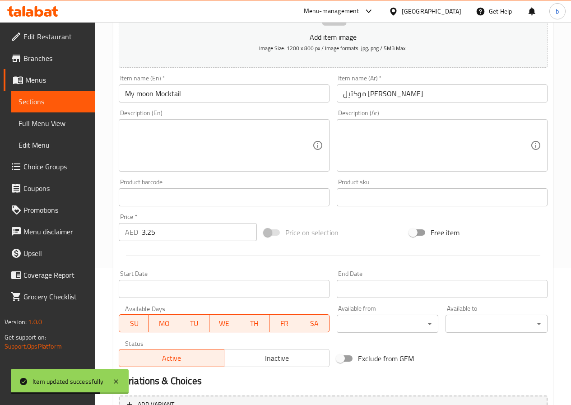
scroll to position [7, 0]
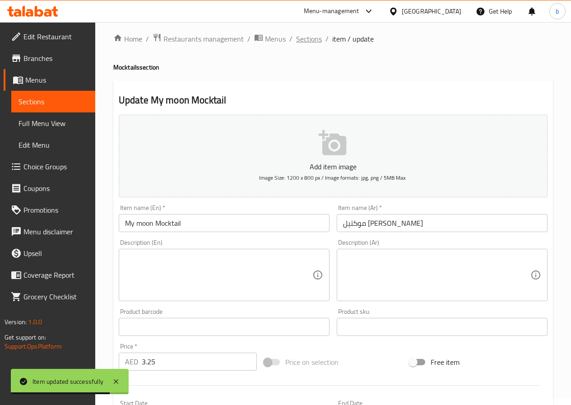
click at [306, 35] on span "Sections" at bounding box center [309, 38] width 26 height 11
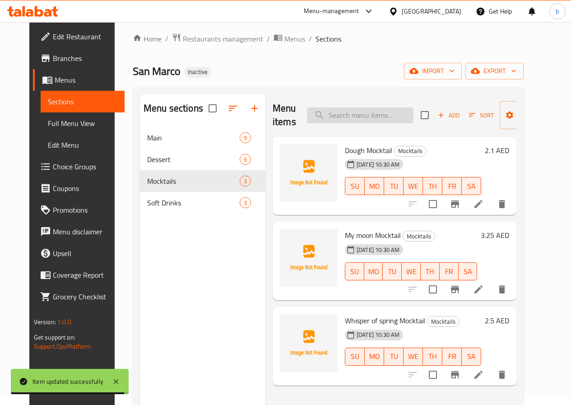
click at [336, 121] on input "search" at bounding box center [360, 115] width 106 height 16
paste input "Whisper of spring Mocktail"
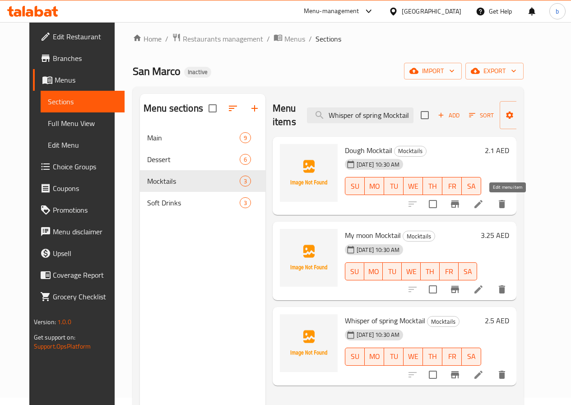
type input "Whisper of spring Mocktail"
click at [484, 205] on icon at bounding box center [478, 203] width 11 height 11
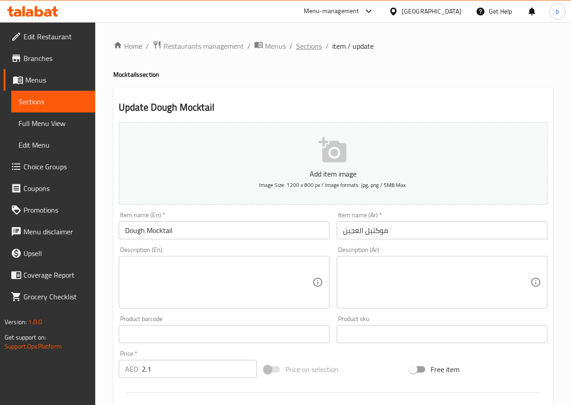
click at [298, 44] on span "Sections" at bounding box center [309, 46] width 26 height 11
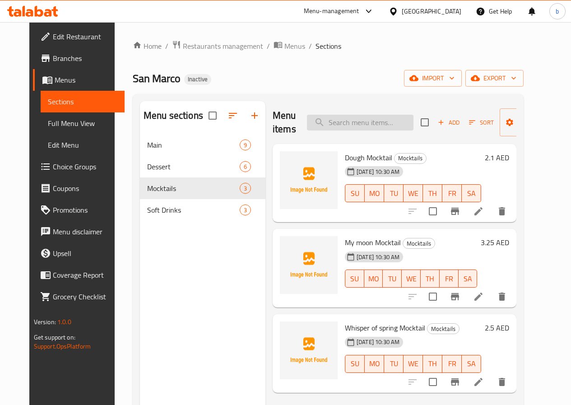
click at [364, 126] on input "search" at bounding box center [360, 123] width 106 height 16
paste input "Whisper of spring Mocktail"
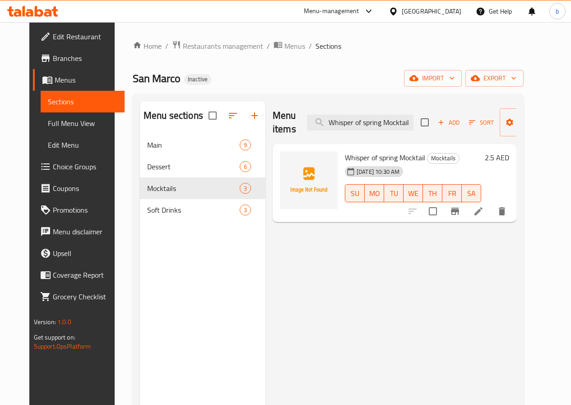
type input "Whisper of spring Mocktail"
click at [484, 210] on icon at bounding box center [478, 211] width 11 height 11
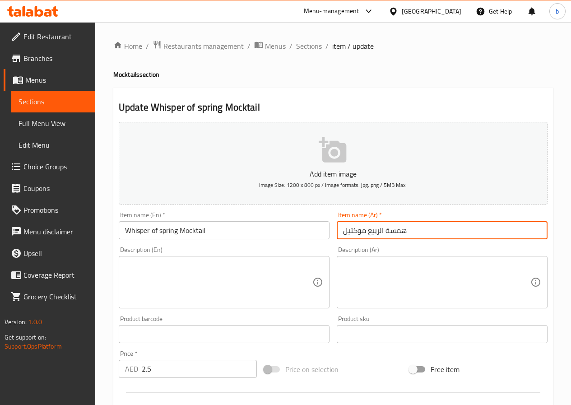
drag, startPoint x: 368, startPoint y: 229, endPoint x: 451, endPoint y: 230, distance: 82.6
click at [443, 230] on input "همسة الربيع موكتيل" at bounding box center [441, 230] width 211 height 18
click at [343, 230] on input "موكتيل" at bounding box center [441, 230] width 211 height 18
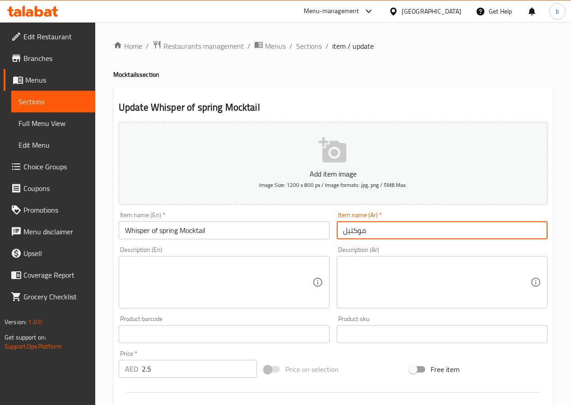
click at [370, 229] on input "موكتيل" at bounding box center [441, 230] width 211 height 18
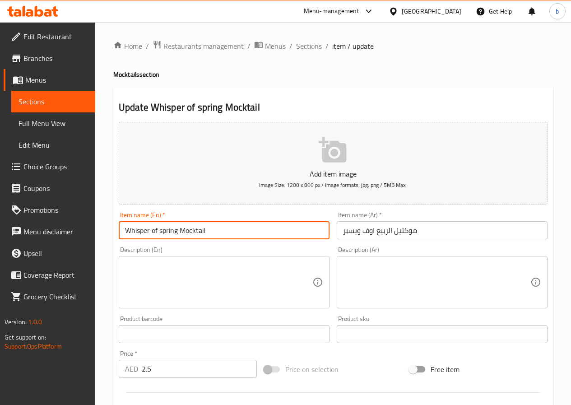
click at [217, 227] on input "Whisper of spring Mocktail" at bounding box center [224, 230] width 211 height 18
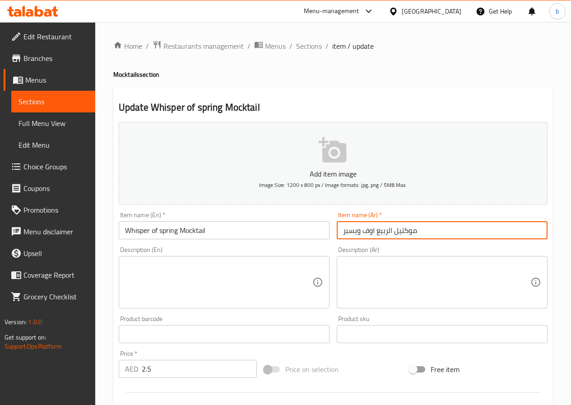
click at [377, 229] on input "موكتيل الربيع اوف ويسبر" at bounding box center [441, 230] width 211 height 18
click at [379, 230] on input "موكتيل الربيع اوف ويسبر" at bounding box center [441, 230] width 211 height 18
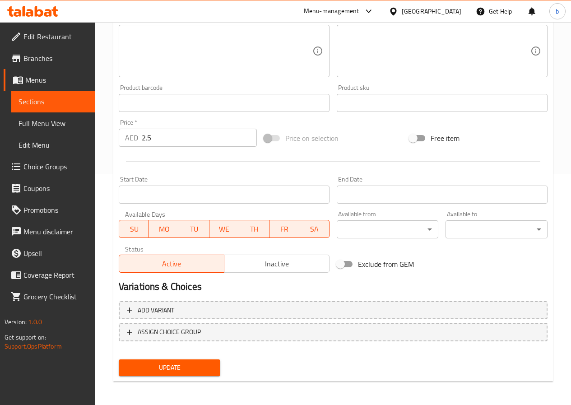
scroll to position [233, 0]
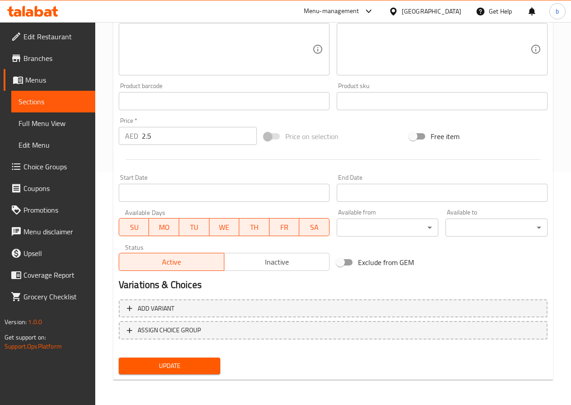
type input "موكتيل سبرينج اوف ويسبر"
click at [182, 367] on span "Update" at bounding box center [170, 365] width 88 height 11
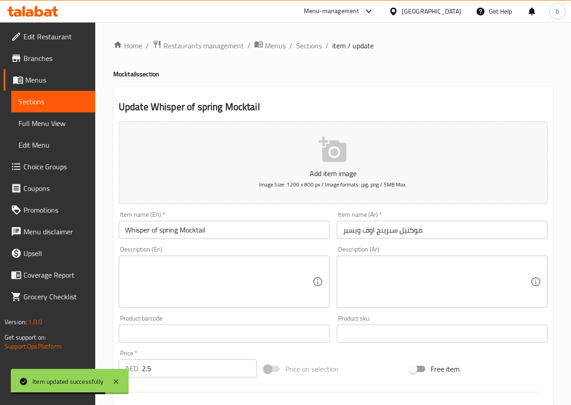
scroll to position [0, 0]
click at [305, 49] on span "Sections" at bounding box center [309, 46] width 26 height 11
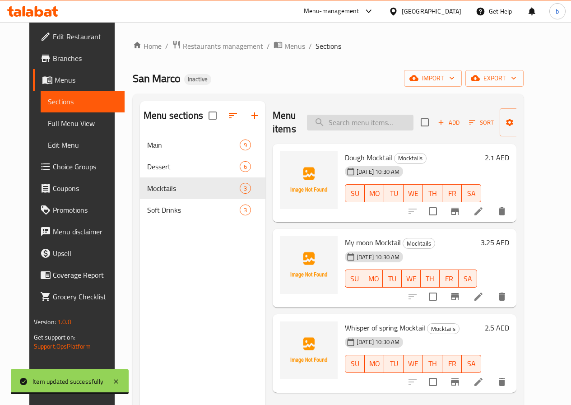
click at [318, 125] on input "search" at bounding box center [360, 123] width 106 height 16
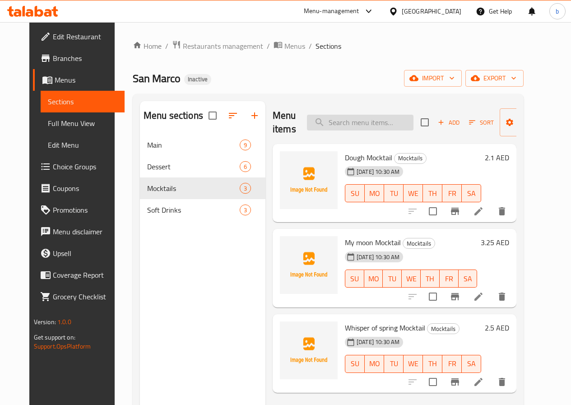
paste input "Kebab Tabaei"
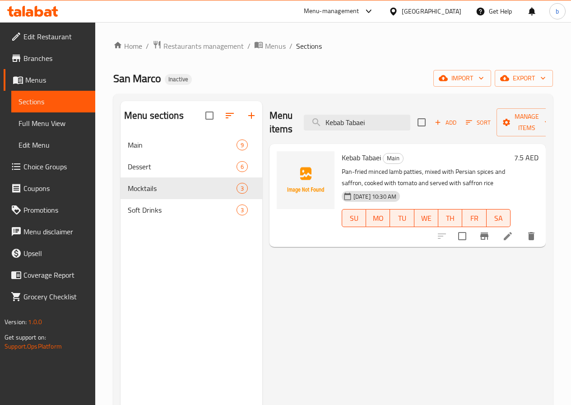
type input "Kebab Tabaei"
click at [506, 238] on icon at bounding box center [507, 236] width 8 height 8
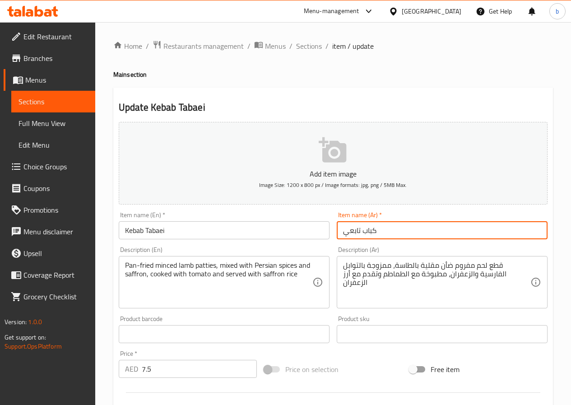
click at [346, 230] on input "كباب تابعي" at bounding box center [441, 230] width 211 height 18
click at [343, 231] on input "كباب تابعي" at bounding box center [441, 230] width 211 height 18
click at [382, 230] on input "كباب تابعي" at bounding box center [441, 230] width 211 height 18
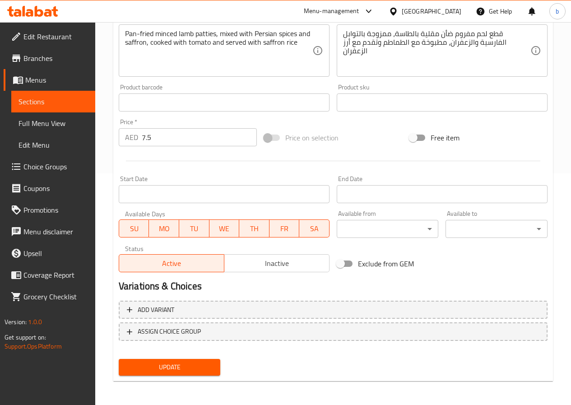
scroll to position [233, 0]
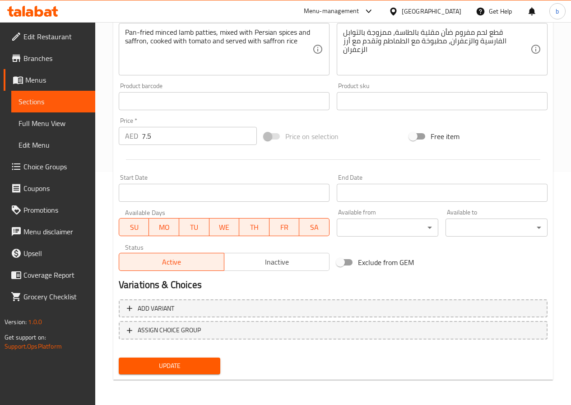
type input "كباب تابه"
click at [181, 370] on span "Update" at bounding box center [170, 365] width 88 height 11
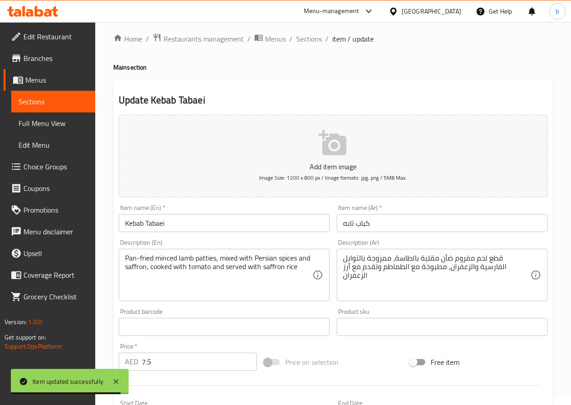
scroll to position [0, 0]
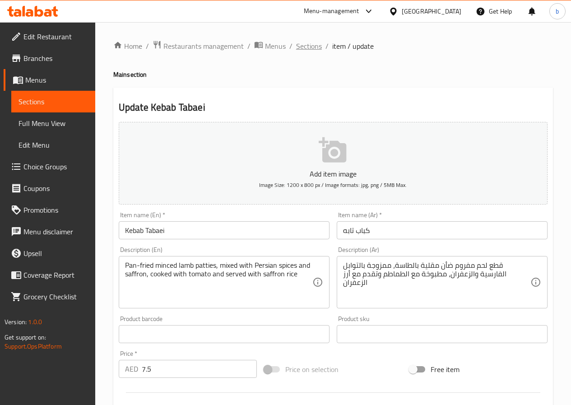
click at [307, 48] on span "Sections" at bounding box center [309, 46] width 26 height 11
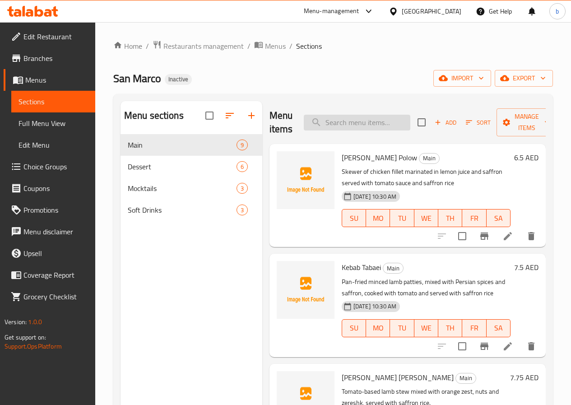
click at [345, 122] on input "search" at bounding box center [357, 123] width 106 height 16
paste input "[PERSON_NAME]'s Ultimate cheese cake"
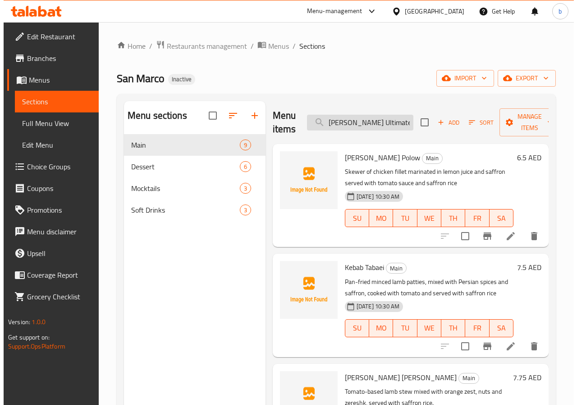
scroll to position [0, 9]
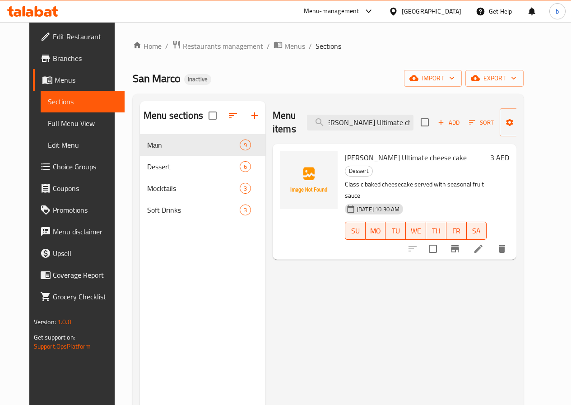
type input "[PERSON_NAME]'s Ultimate cheese cake"
click at [484, 243] on icon at bounding box center [478, 248] width 11 height 11
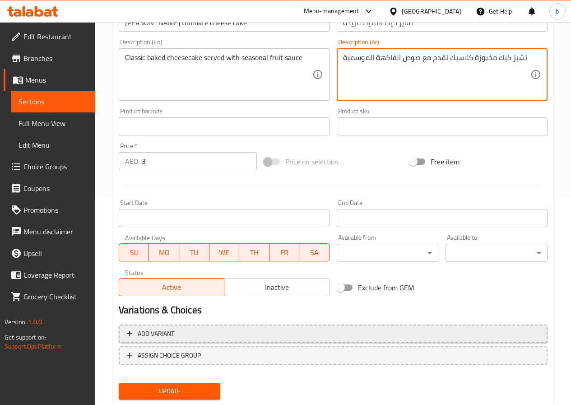
scroll to position [233, 0]
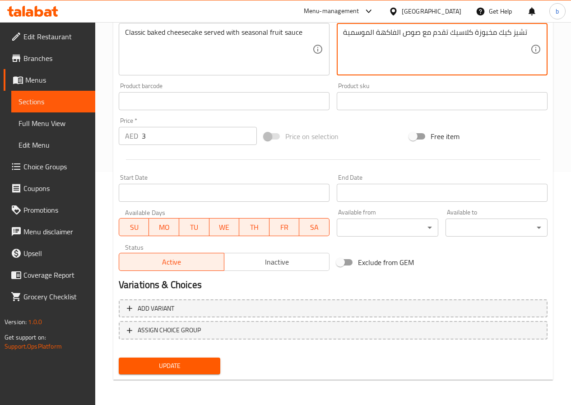
type textarea "تشيز كيك مخبوزة كلاسيك تقدم مع صوص الفاكهة الموسمية"
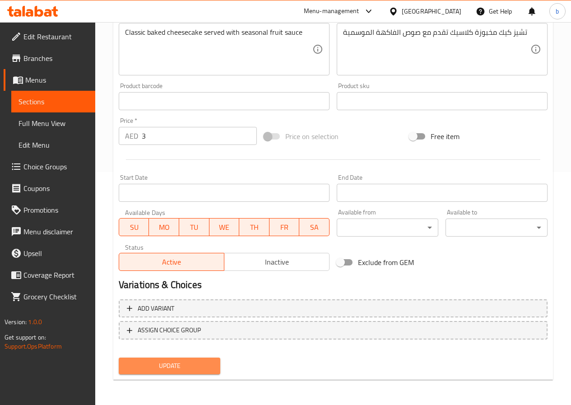
click at [182, 363] on span "Update" at bounding box center [170, 365] width 88 height 11
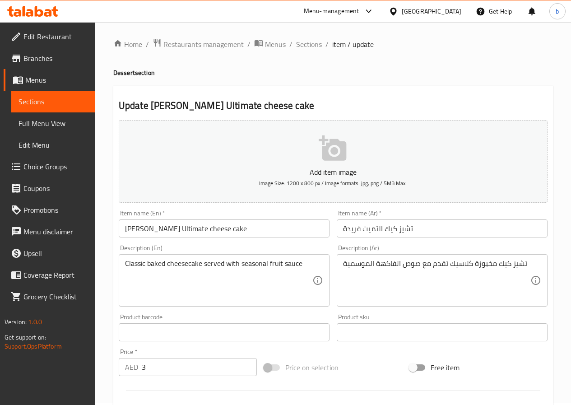
scroll to position [0, 0]
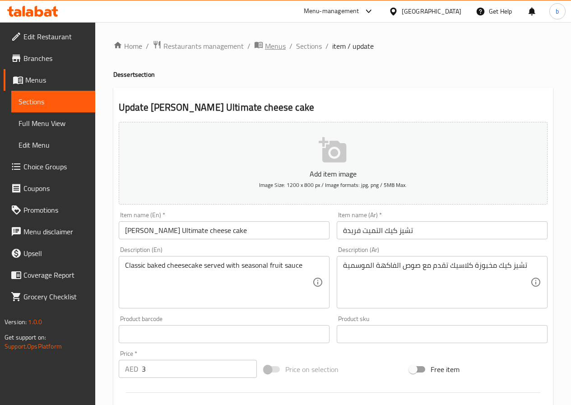
click at [276, 49] on span "Menus" at bounding box center [275, 46] width 21 height 11
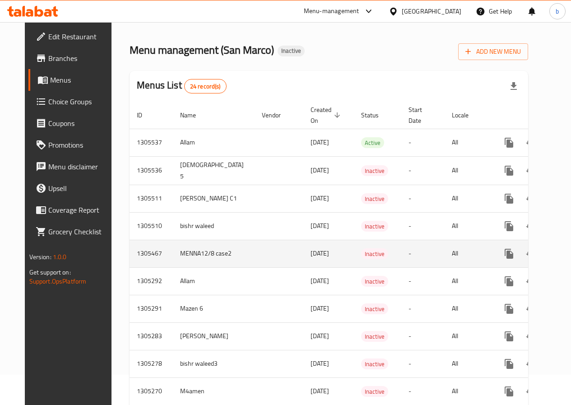
scroll to position [45, 0]
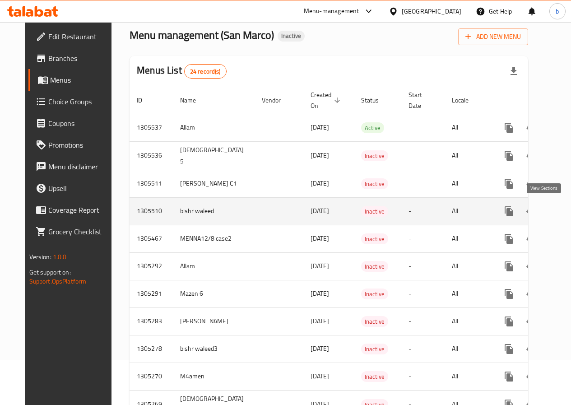
click at [568, 210] on icon "enhanced table" at bounding box center [573, 211] width 11 height 11
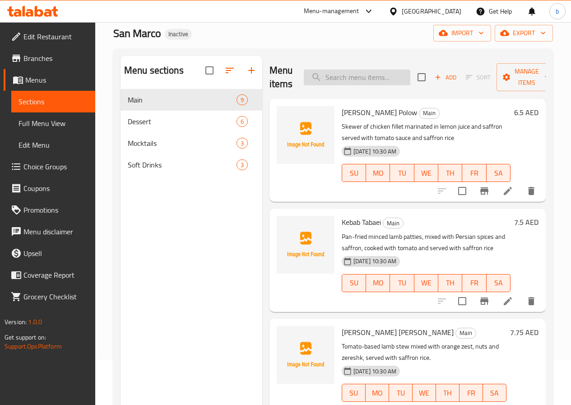
click at [325, 76] on input "search" at bounding box center [357, 77] width 106 height 16
paste input "Rollet Khamaei"
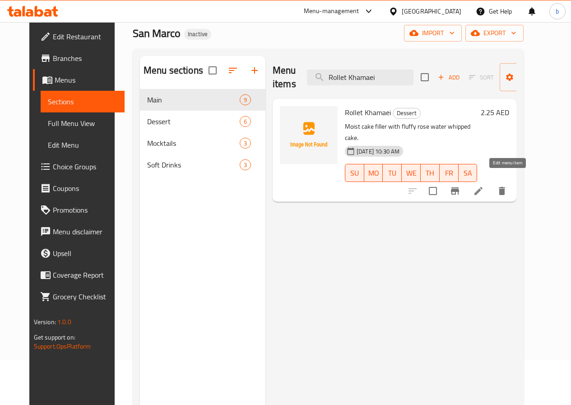
type input "Rollet Khamaei"
click at [482, 187] on icon at bounding box center [478, 191] width 8 height 8
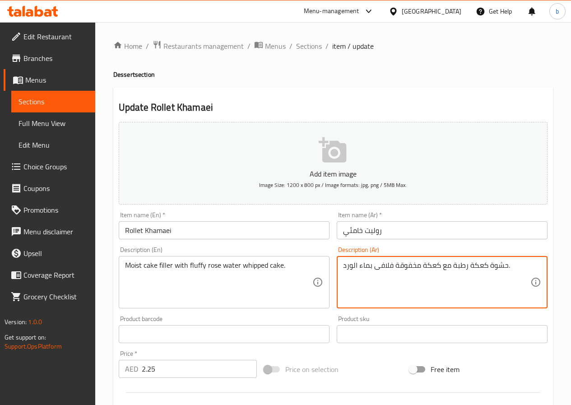
type textarea "حشوة كعكة رطبة مع كعكة مخفوقة فلافى بماء الورد."
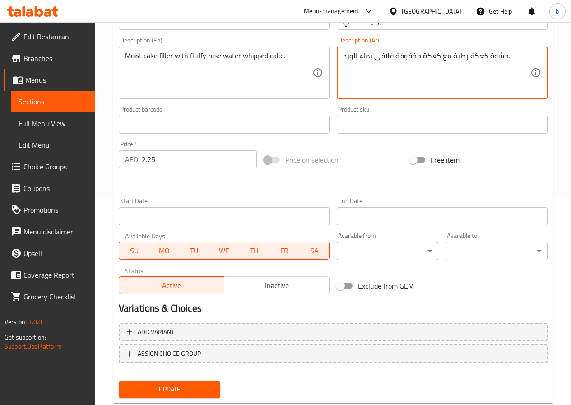
scroll to position [233, 0]
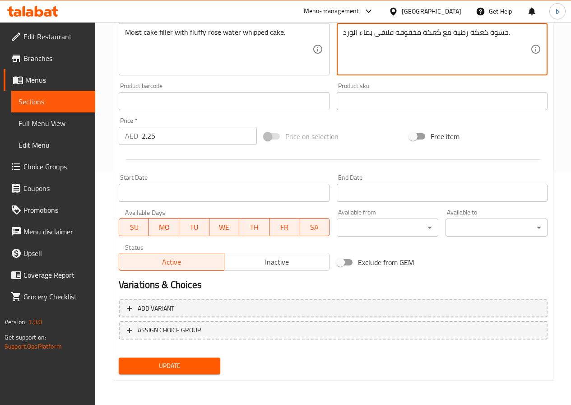
click at [173, 372] on button "Update" at bounding box center [170, 365] width 102 height 17
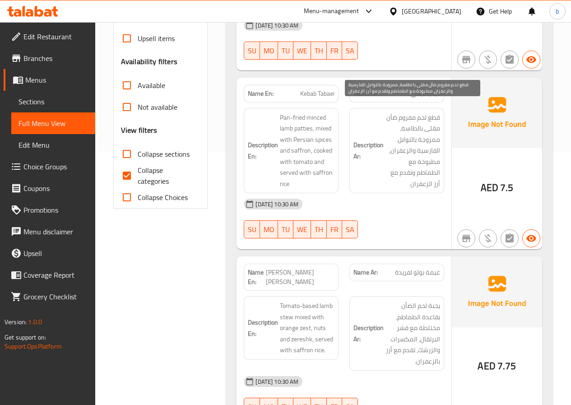
scroll to position [271, 0]
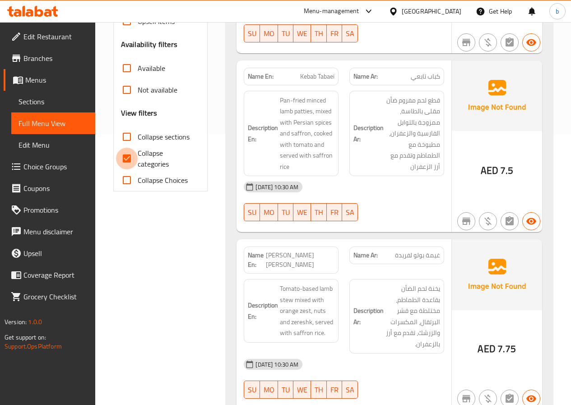
click at [127, 155] on input "Collapse categories" at bounding box center [127, 158] width 22 height 22
checkbox input "false"
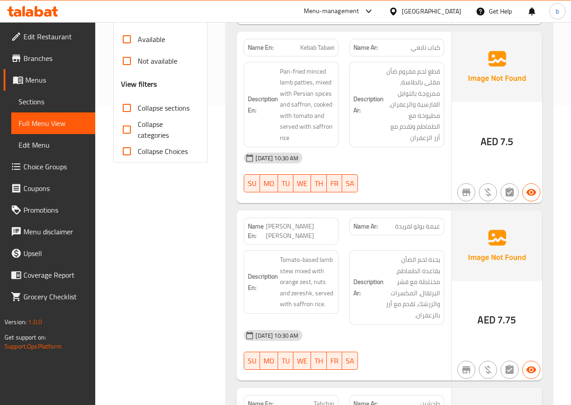
scroll to position [316, 0]
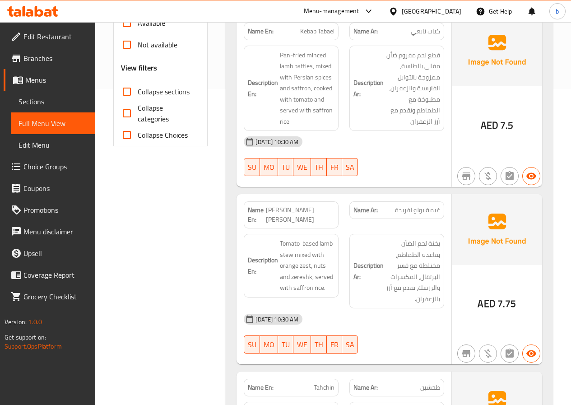
drag, startPoint x: 310, startPoint y: 208, endPoint x: 296, endPoint y: 211, distance: 14.3
click at [296, 211] on span "[PERSON_NAME] [PERSON_NAME]" at bounding box center [300, 214] width 69 height 19
click at [290, 210] on span "[PERSON_NAME]'s [PERSON_NAME]" at bounding box center [300, 214] width 69 height 19
drag, startPoint x: 287, startPoint y: 210, endPoint x: 272, endPoint y: 202, distance: 17.2
click at [272, 205] on span "[PERSON_NAME]'s [PERSON_NAME]" at bounding box center [300, 214] width 69 height 19
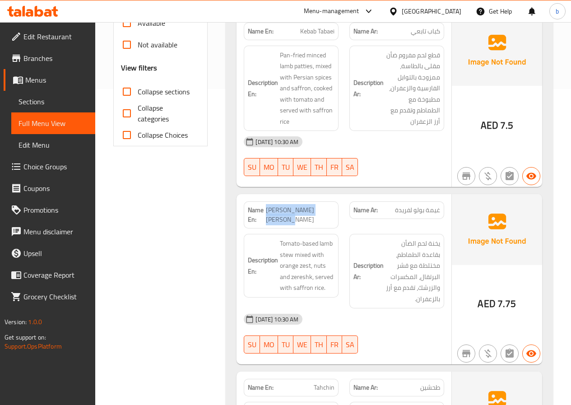
copy span "[PERSON_NAME]'s [PERSON_NAME]"
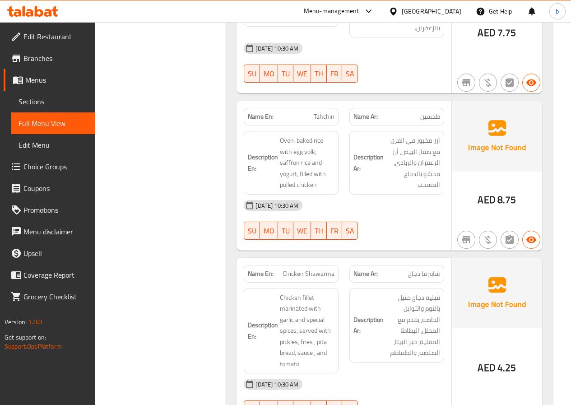
scroll to position [541, 0]
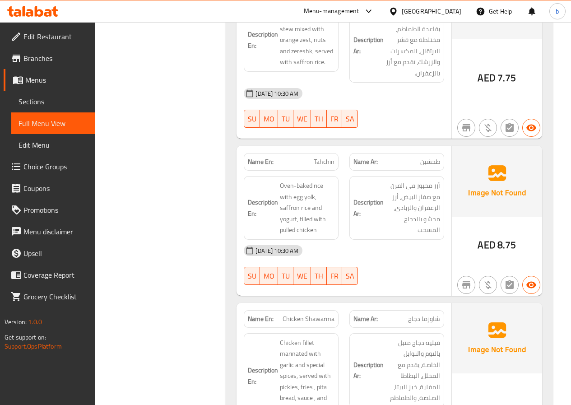
click at [336, 153] on div "Name En: Tahchin" at bounding box center [291, 162] width 95 height 18
drag, startPoint x: 332, startPoint y: 150, endPoint x: 323, endPoint y: 150, distance: 9.0
click at [323, 157] on span "Tahchin" at bounding box center [323, 161] width 21 height 9
click at [334, 157] on span "Tahchin" at bounding box center [323, 161] width 21 height 9
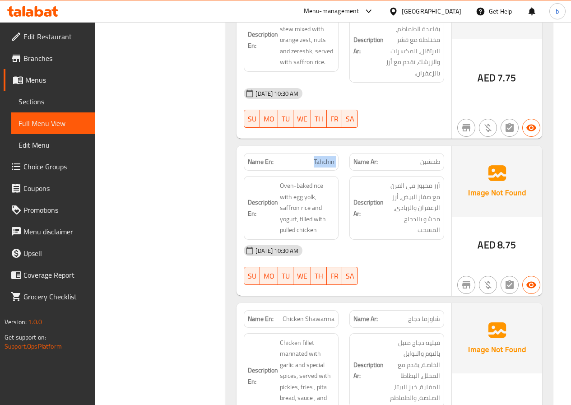
drag, startPoint x: 334, startPoint y: 152, endPoint x: 316, endPoint y: 157, distance: 18.6
click at [316, 157] on span "Tahchin" at bounding box center [323, 161] width 21 height 9
copy span "Tahchin"
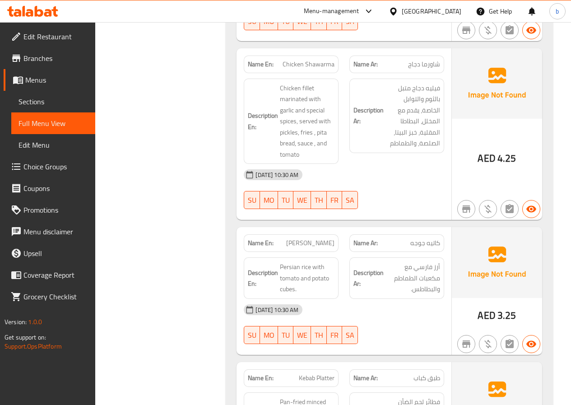
scroll to position [812, 0]
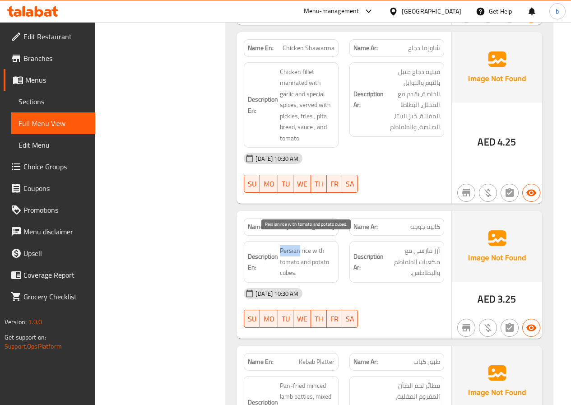
drag, startPoint x: 299, startPoint y: 239, endPoint x: 281, endPoint y: 244, distance: 18.8
click at [281, 245] on span "Persian rice with tomato and potato cubes." at bounding box center [307, 261] width 55 height 33
copy span "Persian"
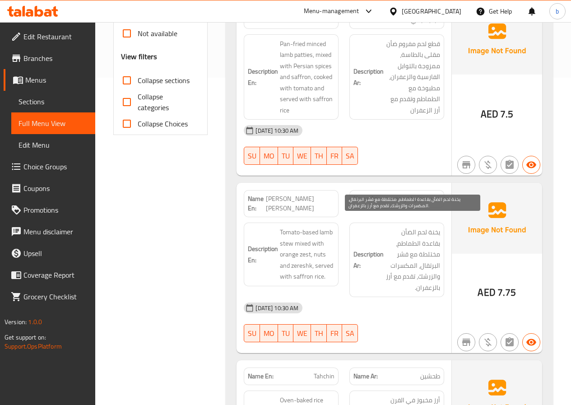
scroll to position [271, 0]
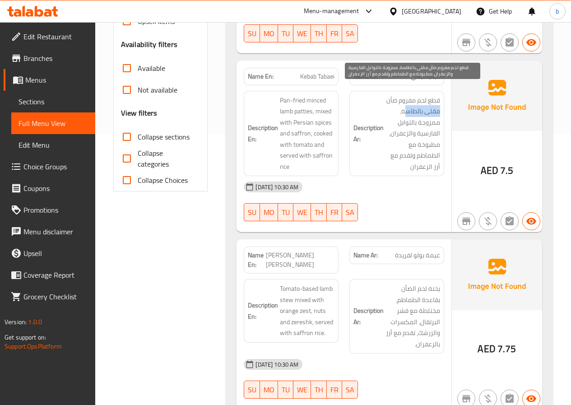
drag, startPoint x: 385, startPoint y: 92, endPoint x: 404, endPoint y: 100, distance: 20.0
click at [404, 100] on span "قطع لحم مفروم ضأن مقلى بالطاسة، ممزوجة بالتوابل الفارسية والزعفران، مطبوخة مع ا…" at bounding box center [412, 134] width 55 height 78
click at [396, 95] on span "قطع لحم مفروم ضأن مقلى بالطاسة، ممزوجة بالتوابل الفارسية والزعفران، مطبوخة مع ا…" at bounding box center [412, 134] width 55 height 78
click at [388, 95] on span "قطع لحم مفروم ضأن مقلى بالطاسة، ممزوجة بالتوابل الفارسية والزعفران، مطبوخة مع ا…" at bounding box center [412, 134] width 55 height 78
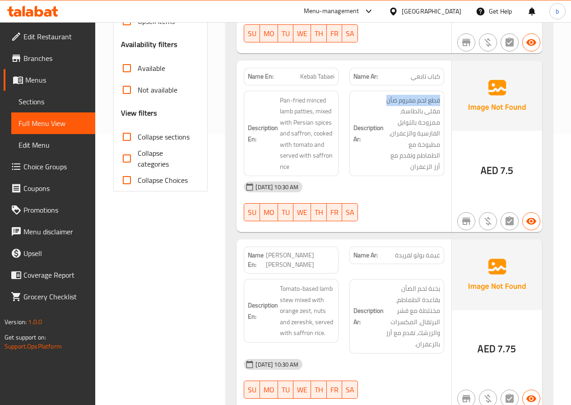
drag, startPoint x: 388, startPoint y: 91, endPoint x: 440, endPoint y: 94, distance: 51.9
click at [440, 94] on div "Description Ar: قطع لحم مفروم ضأن مقلى بالطاسة، ممزوجة بالتوابل الفارسية والزعف…" at bounding box center [396, 134] width 95 height 86
drag, startPoint x: 401, startPoint y: 101, endPoint x: 444, endPoint y: 98, distance: 43.0
click at [444, 98] on div "Description Ar: قطع لحم مفروم ضأن مقلى بالطاسة، ممزوجة بالتوابل الفارسية والزعف…" at bounding box center [397, 133] width 106 height 97
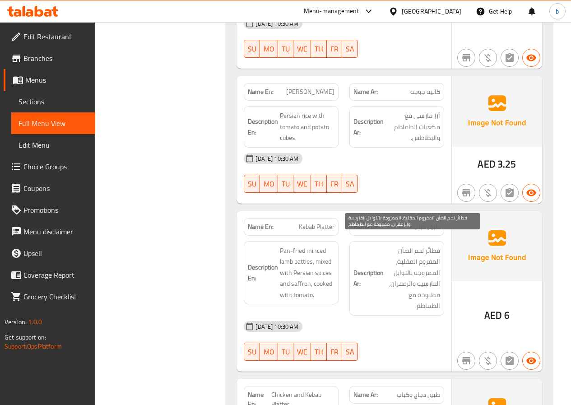
scroll to position [947, 0]
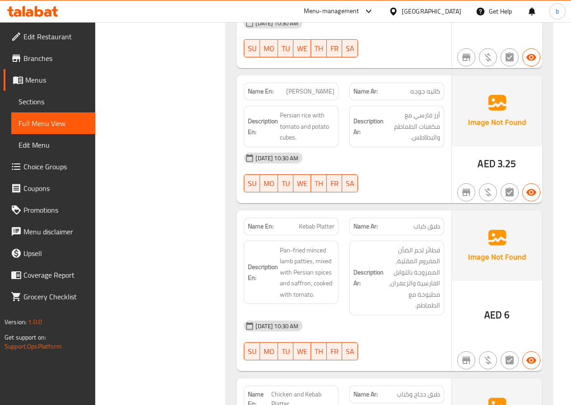
click at [332, 221] on span "Kebab Platter" at bounding box center [317, 225] width 36 height 9
click at [334, 221] on span "Kebab Platter" at bounding box center [317, 225] width 36 height 9
click at [332, 221] on span "Kebab Platter" at bounding box center [317, 225] width 36 height 9
click at [295, 221] on p "Name En: Kebab Platter" at bounding box center [291, 225] width 87 height 9
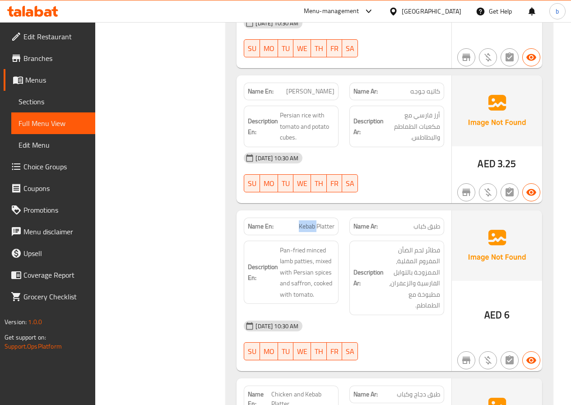
click at [295, 221] on p "Name En: Kebab Platter" at bounding box center [291, 225] width 87 height 9
drag, startPoint x: 333, startPoint y: 217, endPoint x: 326, endPoint y: 219, distance: 7.3
click at [323, 221] on span "Kebab Platter" at bounding box center [317, 225] width 36 height 9
click at [335, 217] on div "Name En: Kebab Platter" at bounding box center [291, 226] width 95 height 18
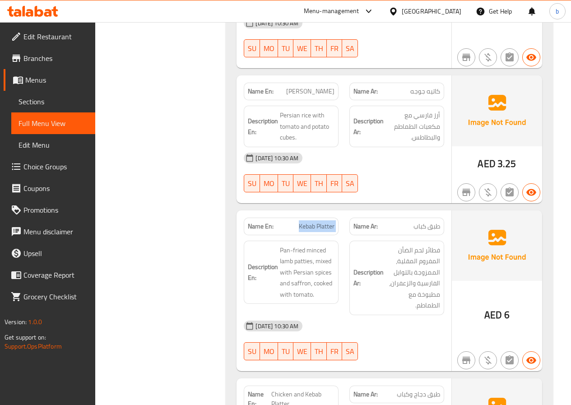
click at [335, 217] on div "Name En: Kebab Platter" at bounding box center [291, 226] width 95 height 18
copy span "Kebab Platter"
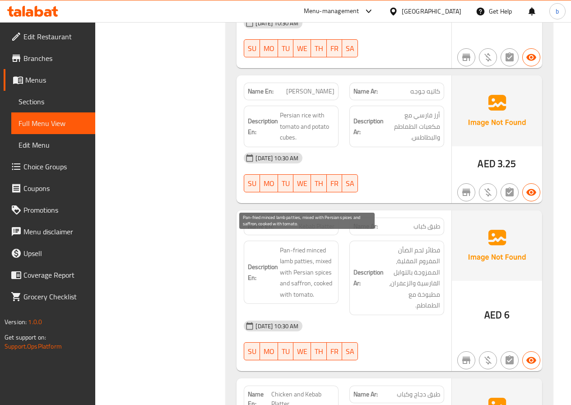
click at [312, 251] on span "Pan-fried minced lamb patties, mixed with Persian spices and saffron, cooked wi…" at bounding box center [307, 271] width 55 height 55
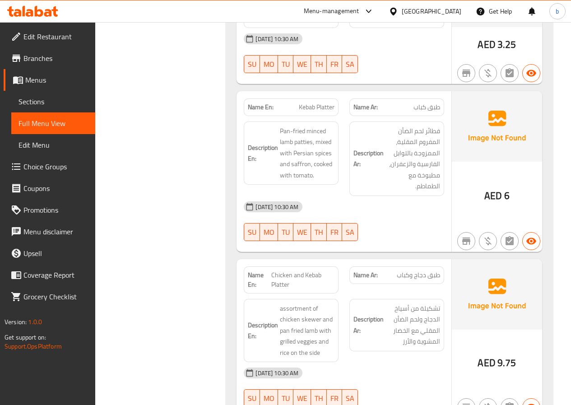
scroll to position [1082, 0]
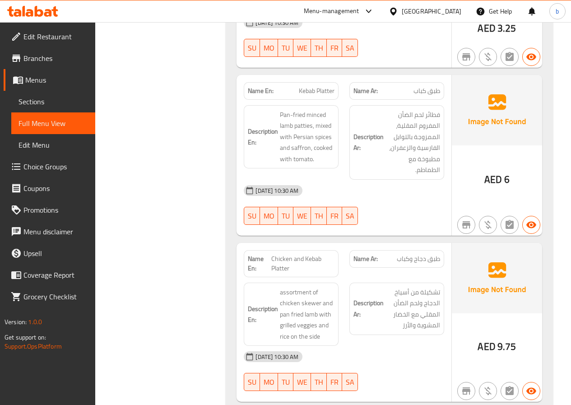
drag, startPoint x: 309, startPoint y: 260, endPoint x: 286, endPoint y: 259, distance: 23.5
click at [297, 260] on span "Chicken and Kebab Platter" at bounding box center [302, 263] width 63 height 19
click at [286, 259] on span "Chicken and Kebab Platter" at bounding box center [302, 263] width 63 height 19
drag, startPoint x: 289, startPoint y: 259, endPoint x: 271, endPoint y: 249, distance: 20.7
click at [271, 254] on span "Chicken and Kebab Platter" at bounding box center [302, 263] width 63 height 19
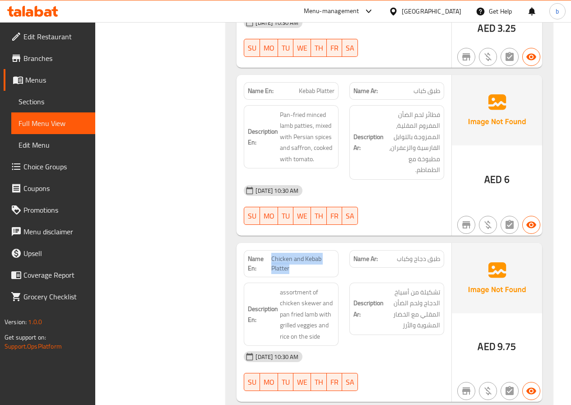
copy span "Chicken and Kebab Platter"
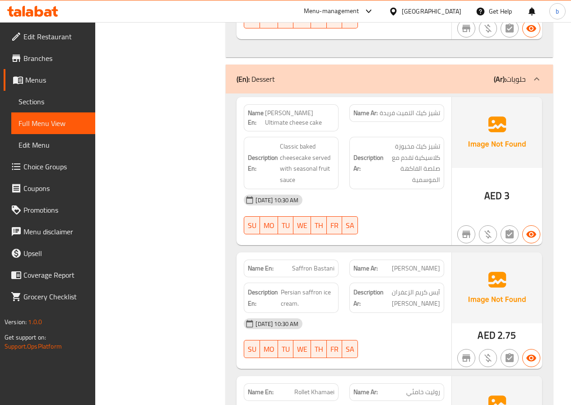
scroll to position [1579, 0]
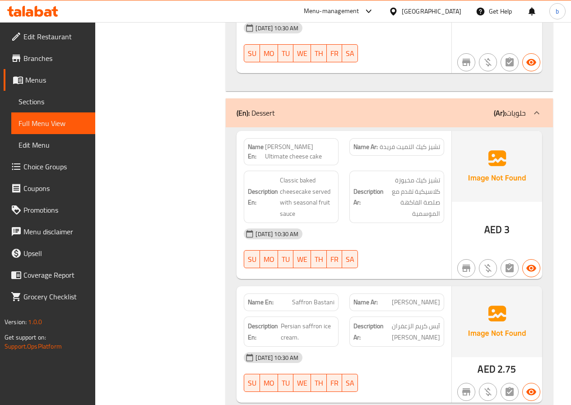
copy span "[PERSON_NAME]'s Ultimate cheese cake"
drag, startPoint x: 280, startPoint y: 145, endPoint x: 272, endPoint y: 136, distance: 12.4
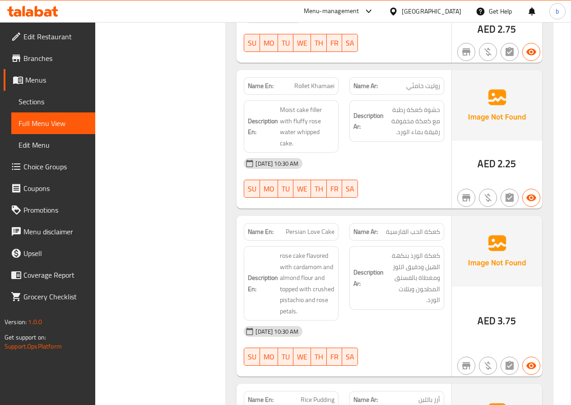
scroll to position [1939, 0]
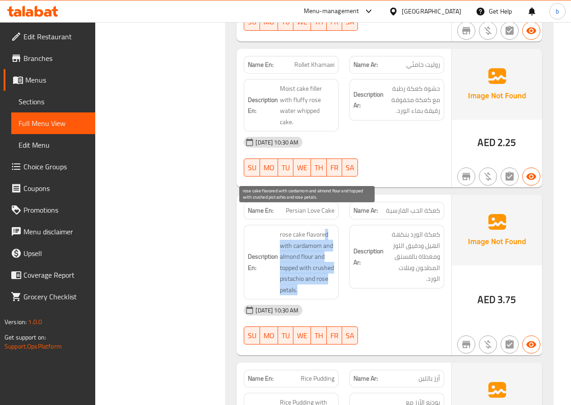
drag, startPoint x: 324, startPoint y: 213, endPoint x: 378, endPoint y: 230, distance: 57.2
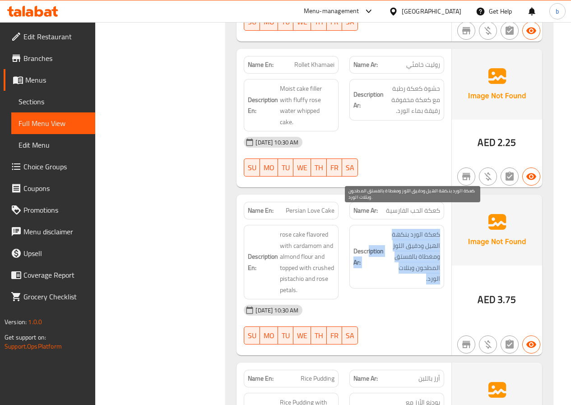
drag, startPoint x: 403, startPoint y: 214, endPoint x: 269, endPoint y: 247, distance: 137.9
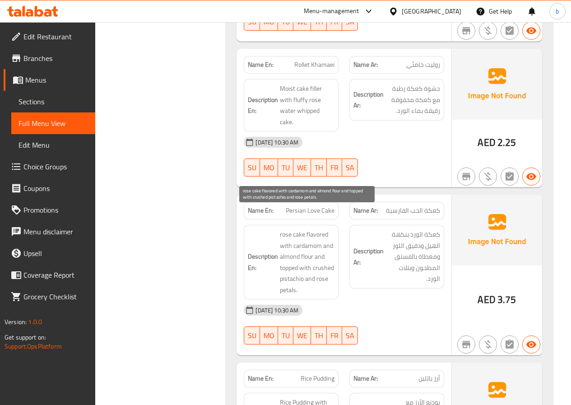
click at [294, 254] on span "rose cake flavored with cardamom and almond flour and topped with crushed pista…" at bounding box center [307, 262] width 55 height 66
drag, startPoint x: 295, startPoint y: 269, endPoint x: 267, endPoint y: 268, distance: 28.9
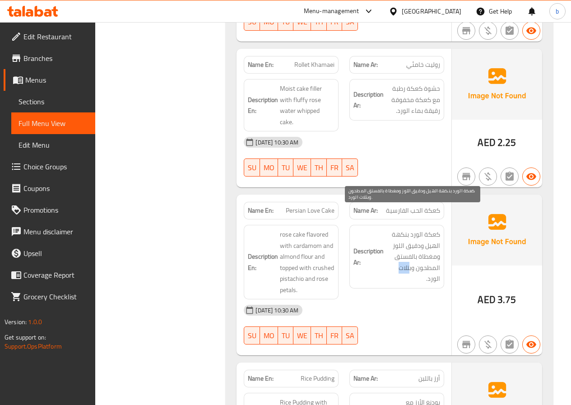
drag, startPoint x: 410, startPoint y: 247, endPoint x: 398, endPoint y: 245, distance: 12.3
click at [398, 245] on span "كعكة الورد بنكهة الهيل ودقيق اللوز ومغطاة بالفستق المطحون وبتلات الورد." at bounding box center [412, 256] width 55 height 55
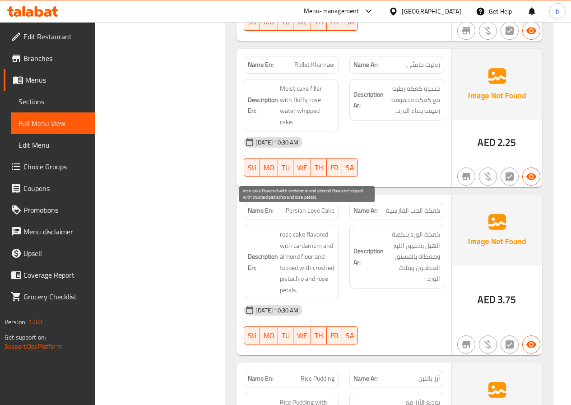
click at [323, 229] on span "rose cake flavored with cardamom and almond flour and topped with crushed pista…" at bounding box center [307, 262] width 55 height 66
drag, startPoint x: 321, startPoint y: 225, endPoint x: 293, endPoint y: 225, distance: 28.0
click at [293, 229] on span "rose cake flavored with cardamom and almond flour and topped with crushed pista…" at bounding box center [307, 262] width 55 height 66
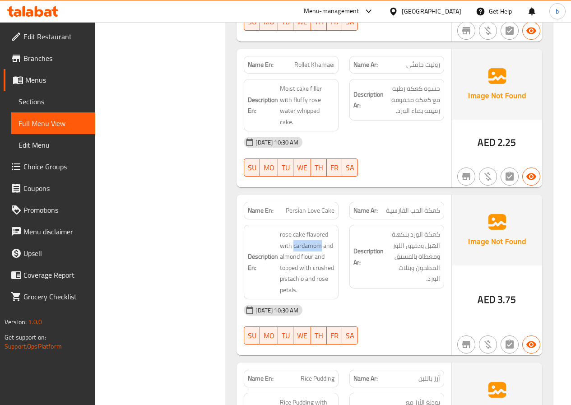
copy span "cardamom"
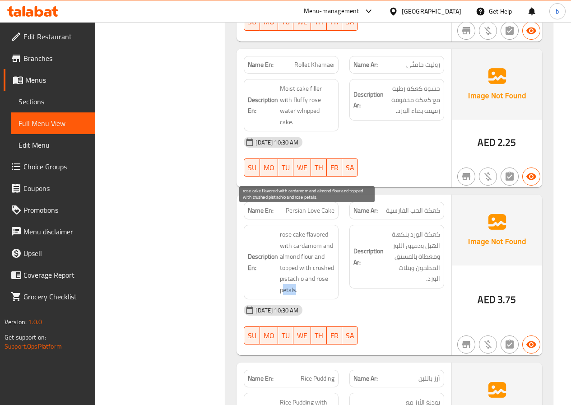
drag, startPoint x: 295, startPoint y: 271, endPoint x: 282, endPoint y: 272, distance: 13.2
click at [282, 272] on span "rose cake flavored with cardamom and almond flour and topped with crushed pista…" at bounding box center [307, 262] width 55 height 66
click at [298, 267] on span "rose cake flavored with cardamom and almond flour and topped with crushed pista…" at bounding box center [307, 262] width 55 height 66
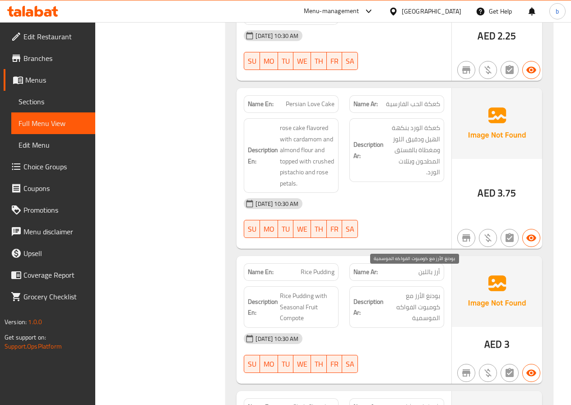
scroll to position [2030, 0]
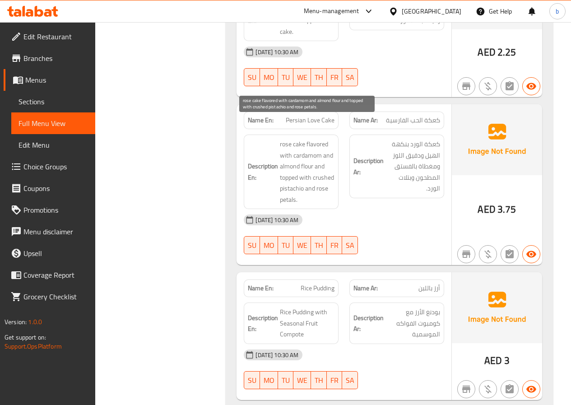
click at [311, 145] on span "rose cake flavored with cardamom and almond flour and topped with crushed pista…" at bounding box center [307, 171] width 55 height 66
click at [299, 147] on span "rose cake flavored with cardamom and almond flour and topped with crushed pista…" at bounding box center [307, 171] width 55 height 66
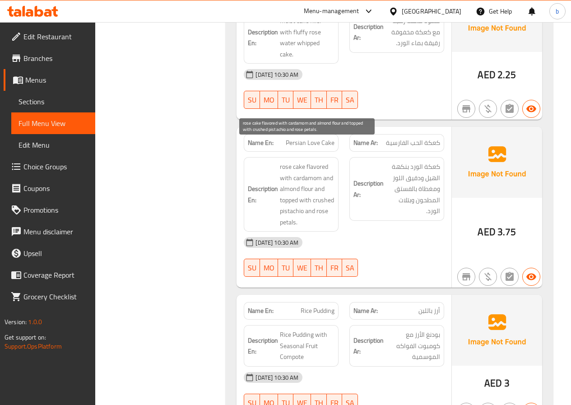
scroll to position [1985, 0]
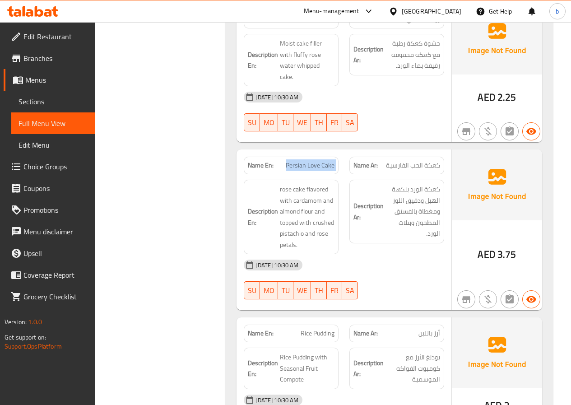
copy span "Persian Love Cake"
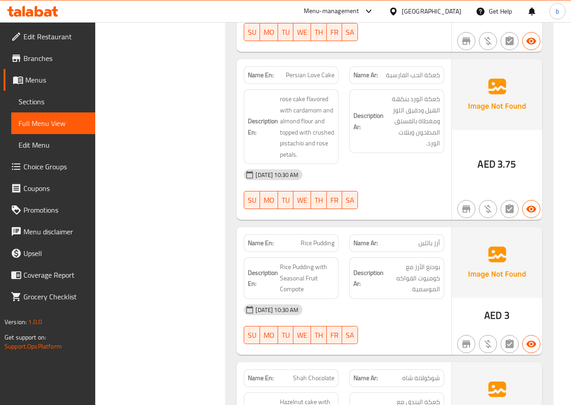
copy span "Rice Pudding"
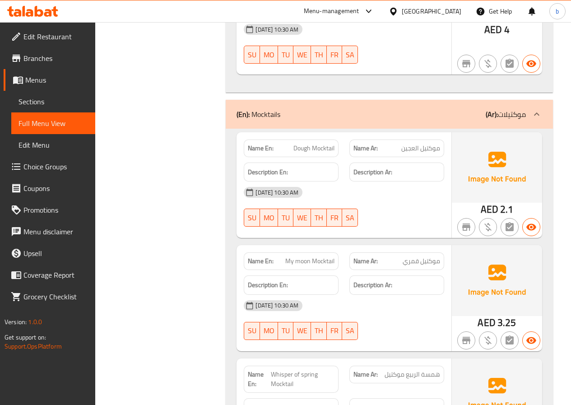
scroll to position [2523, 0]
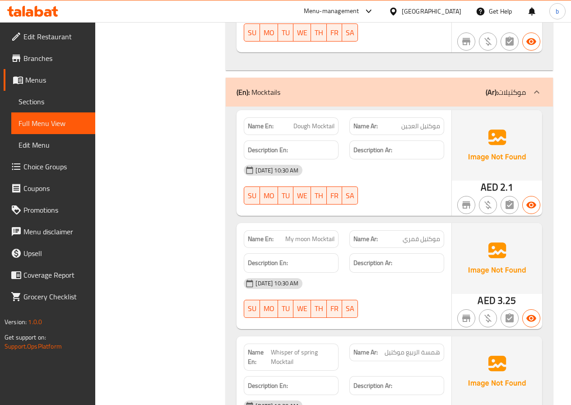
drag, startPoint x: 274, startPoint y: 217, endPoint x: 285, endPoint y: 219, distance: 11.1
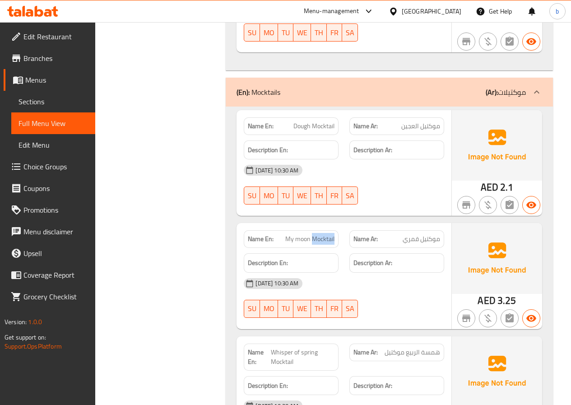
copy span "My moon Mocktail"
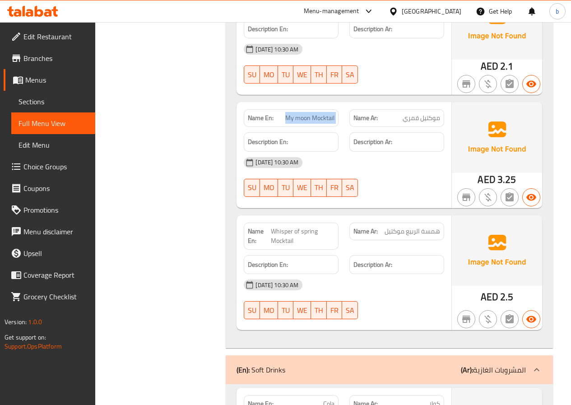
scroll to position [2658, 0]
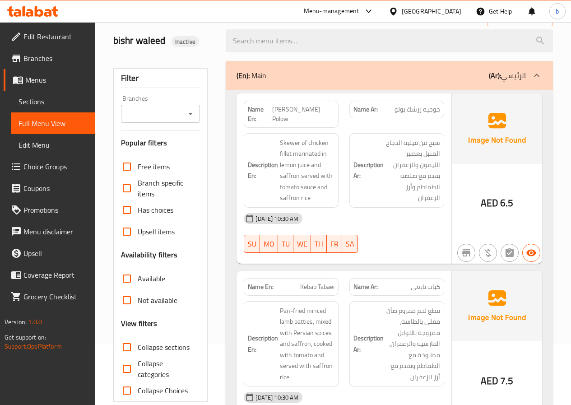
scroll to position [0, 0]
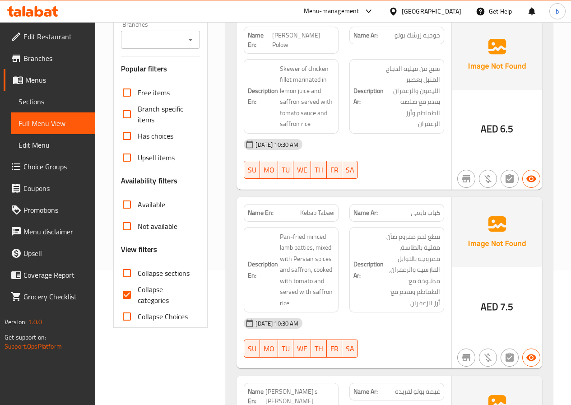
scroll to position [135, 0]
click at [127, 286] on input "Collapse categories" at bounding box center [127, 294] width 22 height 22
checkbox input "false"
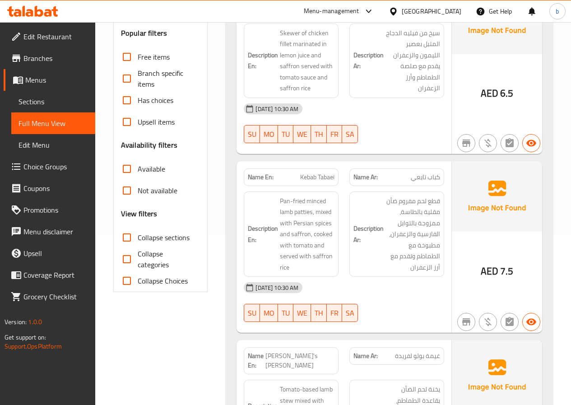
scroll to position [90, 0]
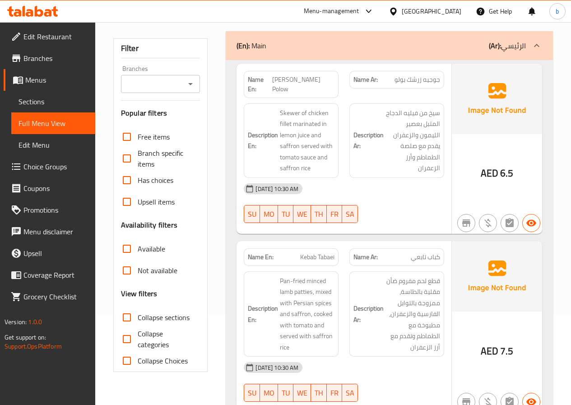
click at [332, 252] on span "Kebab Tabaei" at bounding box center [317, 256] width 34 height 9
click at [294, 252] on p "Name En: Kebab Tabaei" at bounding box center [291, 256] width 87 height 9
click at [295, 252] on p "Name En: Kebab Tabaei" at bounding box center [291, 256] width 87 height 9
click at [335, 248] on div "Name En: Kebab Tabaei" at bounding box center [291, 257] width 95 height 18
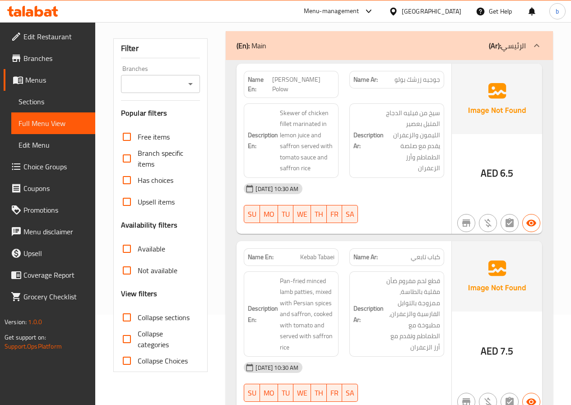
click at [335, 248] on div "Name En: Kebab Tabaei" at bounding box center [291, 257] width 95 height 18
drag, startPoint x: 333, startPoint y: 247, endPoint x: 308, endPoint y: 247, distance: 25.3
click at [308, 252] on span "Kebab Tabaei" at bounding box center [317, 256] width 34 height 9
click at [334, 252] on span "Kebab Tabaei" at bounding box center [317, 256] width 34 height 9
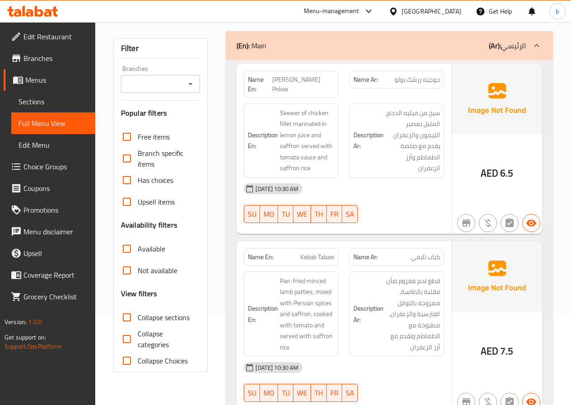
click at [332, 252] on span "Kebab Tabaei" at bounding box center [317, 256] width 34 height 9
drag, startPoint x: 333, startPoint y: 247, endPoint x: 299, endPoint y: 246, distance: 34.3
click at [309, 252] on span "Kebab Tabaei" at bounding box center [317, 256] width 34 height 9
click at [299, 252] on p "Name En: Kebab Tabaei" at bounding box center [291, 256] width 87 height 9
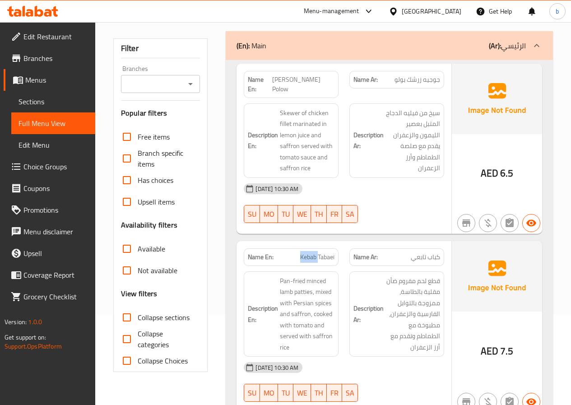
click at [294, 252] on p "Name En: Kebab Tabaei" at bounding box center [291, 256] width 87 height 9
click at [295, 252] on p "Name En: Kebab Tabaei" at bounding box center [291, 256] width 87 height 9
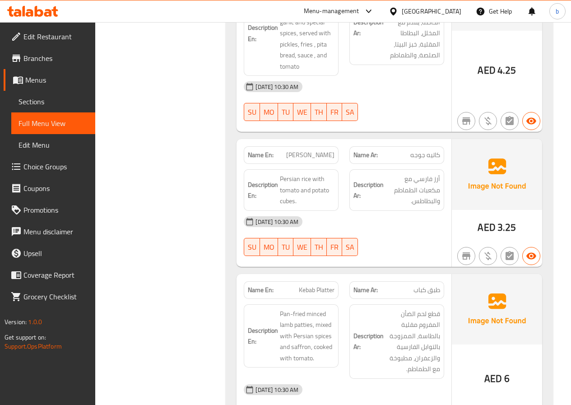
scroll to position [902, 0]
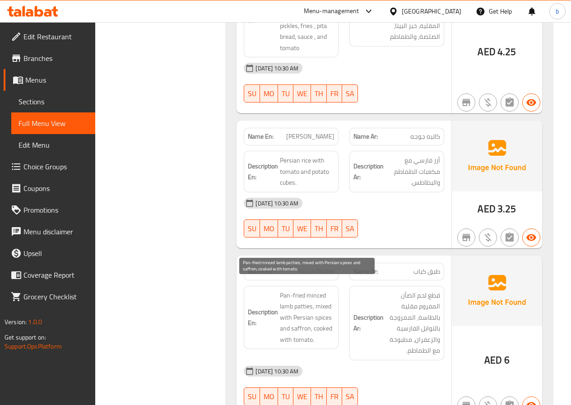
click at [311, 332] on span "Pan-fried minced lamb patties, mixed with Persian spices and saffron, cooked wi…" at bounding box center [307, 317] width 55 height 55
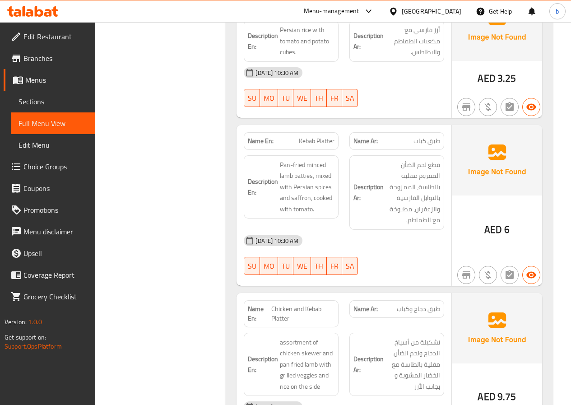
scroll to position [1037, 0]
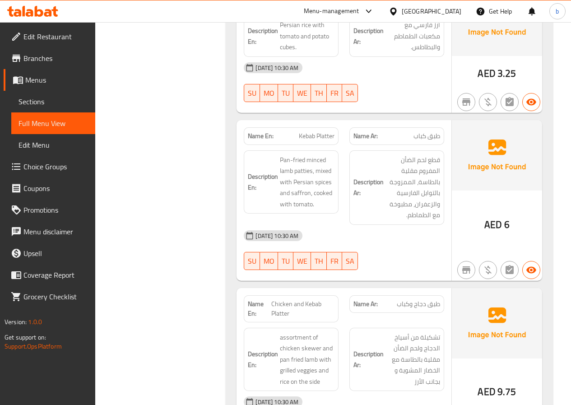
click at [291, 306] on span "Chicken and Kebab Platter" at bounding box center [302, 308] width 63 height 19
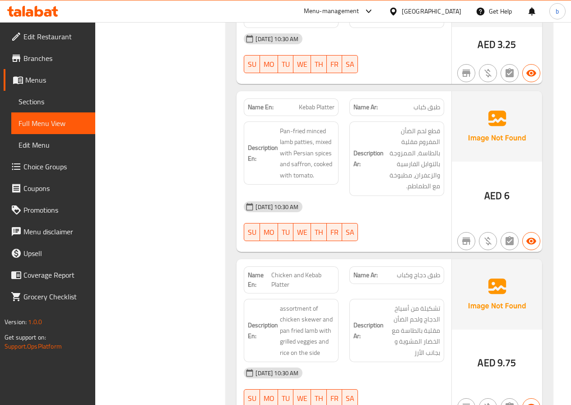
scroll to position [1082, 0]
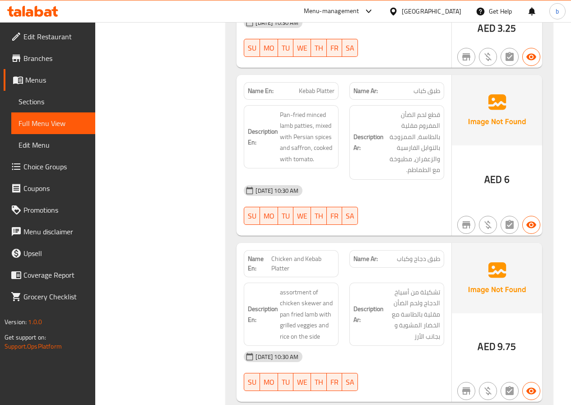
click at [295, 257] on span "Chicken and Kebab Platter" at bounding box center [302, 263] width 63 height 19
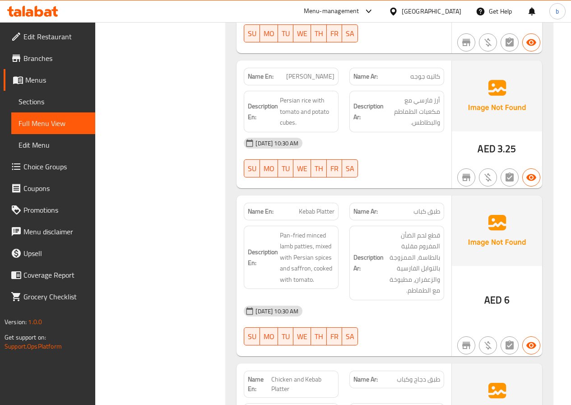
scroll to position [947, 0]
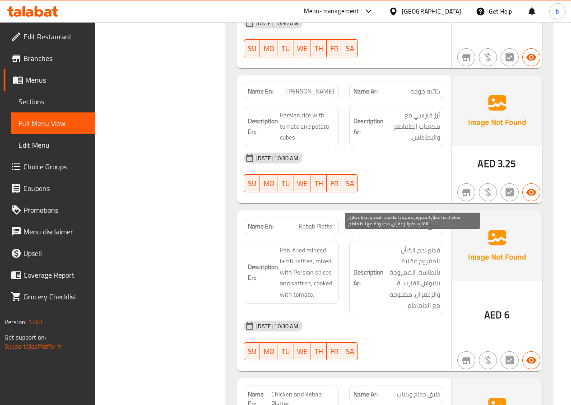
click at [428, 244] on span "قطع لحم الضأن المفروم مقلية بالطاسة، الممزوجة بالتوابل الفارسية والزعفران، مطبو…" at bounding box center [412, 277] width 55 height 66
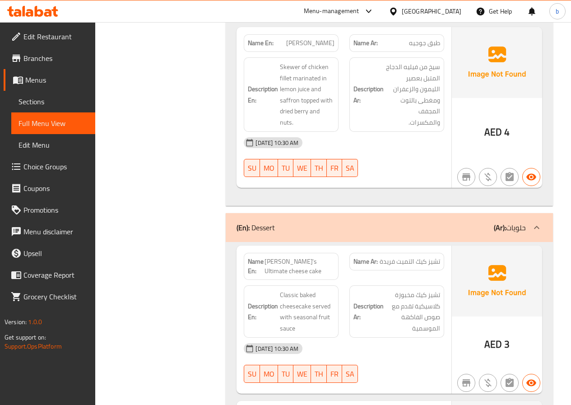
scroll to position [1534, 0]
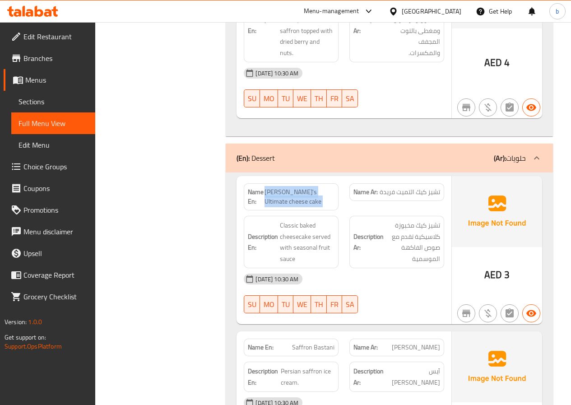
copy span "[PERSON_NAME]'s Ultimate cheese cake"
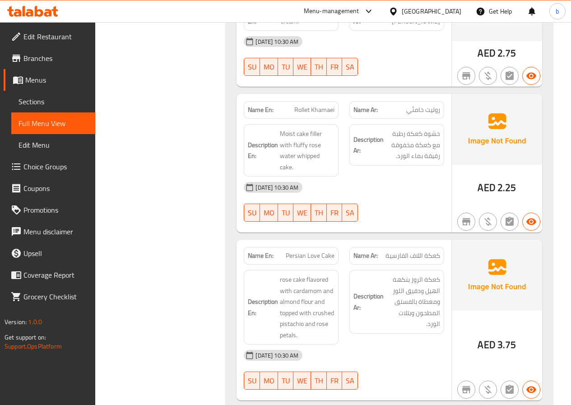
scroll to position [1849, 0]
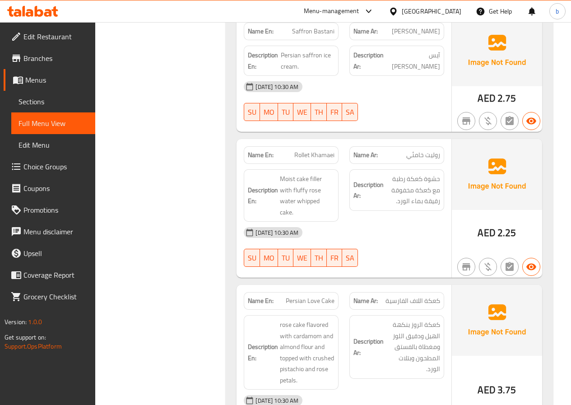
copy span "Rollet Khamaei"
click at [321, 179] on span "Moist cake filler with fluffy rose water whipped cake." at bounding box center [307, 195] width 55 height 44
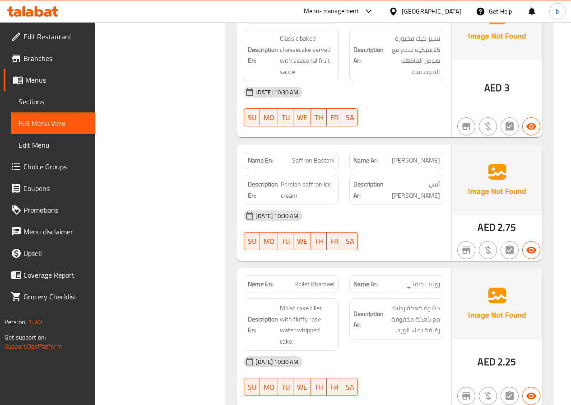
scroll to position [1759, 0]
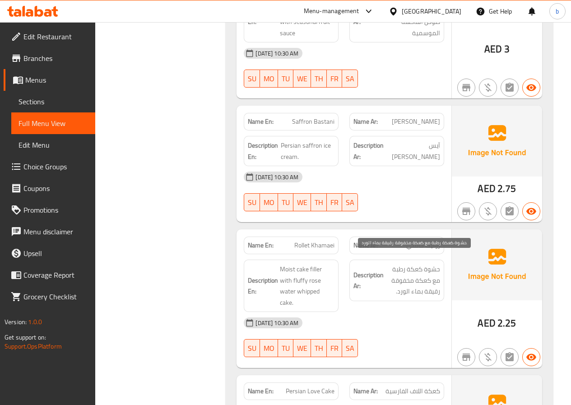
click at [433, 281] on span "حشوة كعكة رطبة مع كعكة مخفوقة رقيقة بماء الورد." at bounding box center [412, 279] width 55 height 33
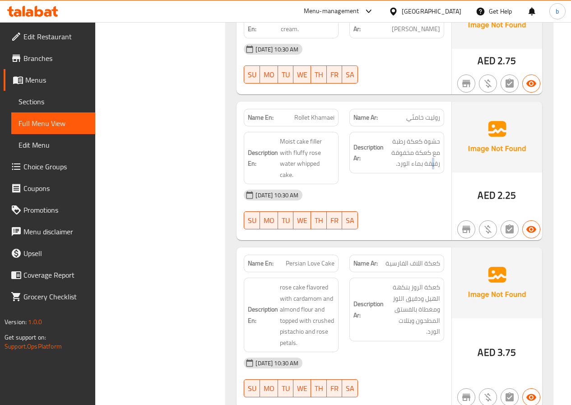
scroll to position [1894, 0]
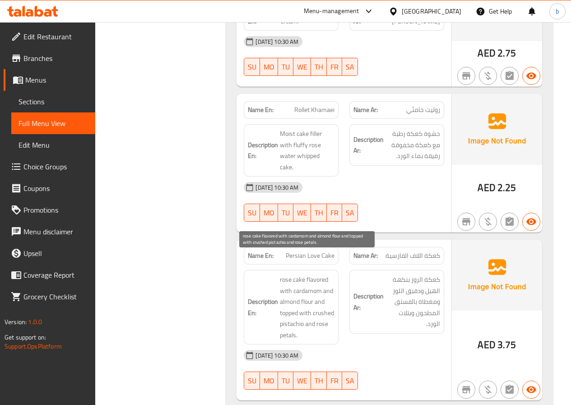
click at [309, 282] on span "rose cake flavored with cardamom and almond flour and topped with crushed pista…" at bounding box center [307, 307] width 55 height 66
drag, startPoint x: 313, startPoint y: 281, endPoint x: 281, endPoint y: 280, distance: 32.1
click at [281, 280] on span "rose cake flavored with cardamom and almond flour and topped with crushed pista…" at bounding box center [307, 307] width 55 height 66
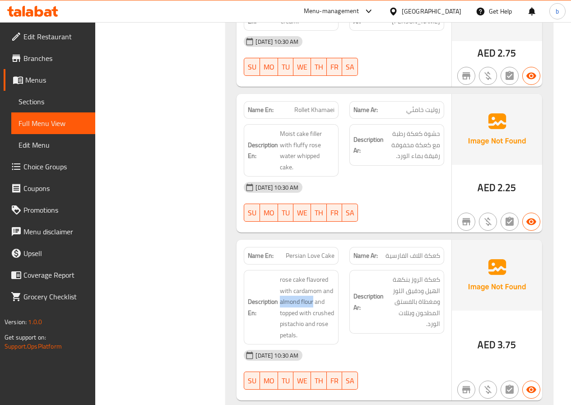
copy span "almond flour"
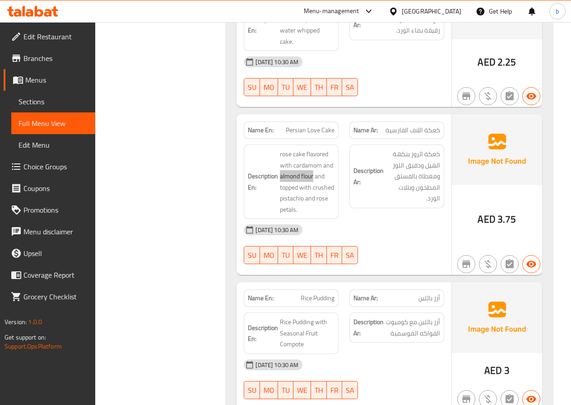
scroll to position [1985, 0]
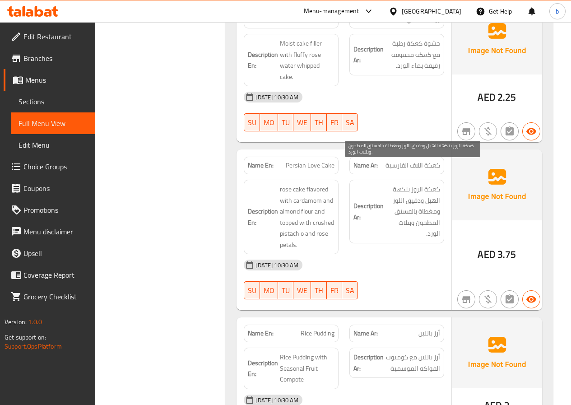
click at [395, 209] on span "كعكة الروز بنكهة الهيل ودقيق اللوز ومغطاة بالفستق المطحون وبتلات الورد." at bounding box center [412, 211] width 55 height 55
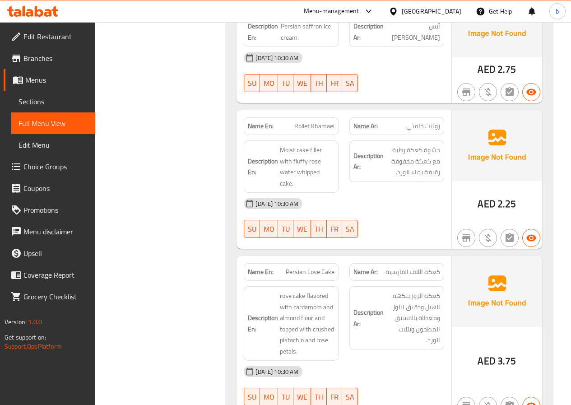
scroll to position [1894, 0]
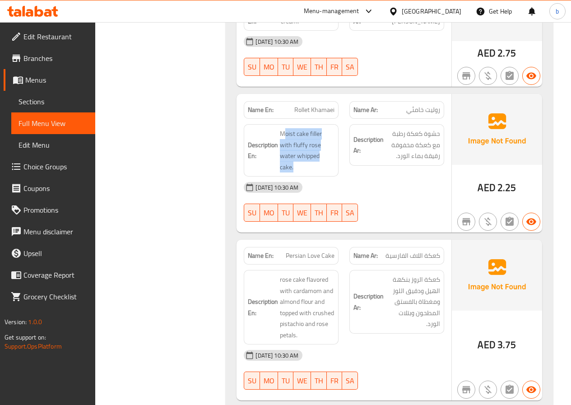
drag, startPoint x: 284, startPoint y: 124, endPoint x: 341, endPoint y: 148, distance: 62.1
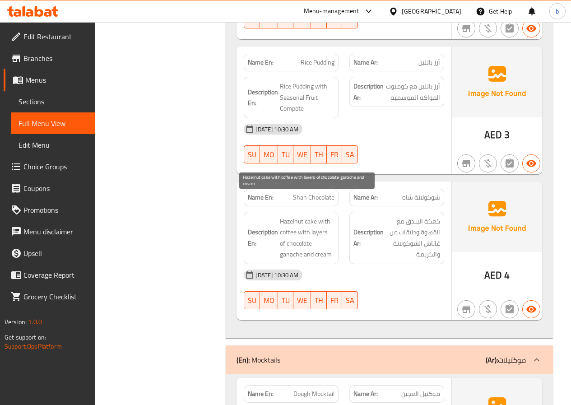
click at [307, 229] on span "Hazelnut cake with coffee with layers of chocolate ganache and cream" at bounding box center [307, 238] width 55 height 44
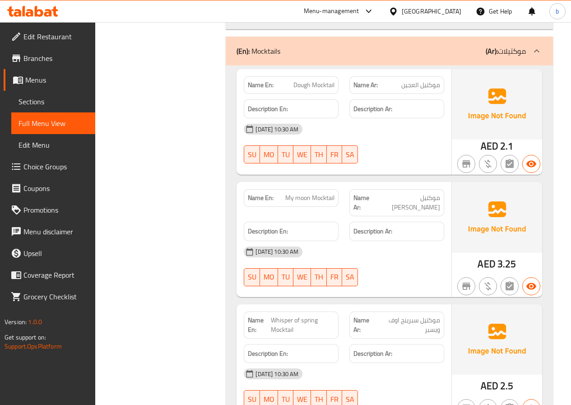
scroll to position [2616, 0]
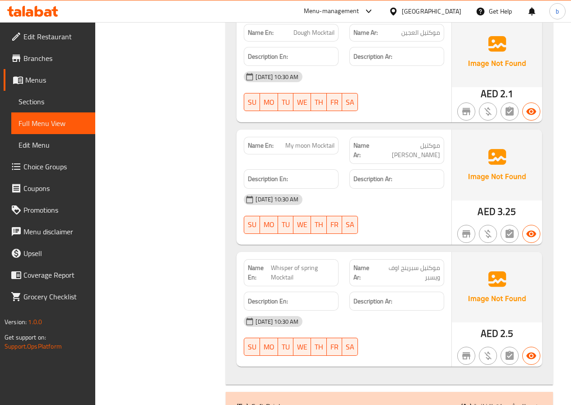
copy span "Mocktail"
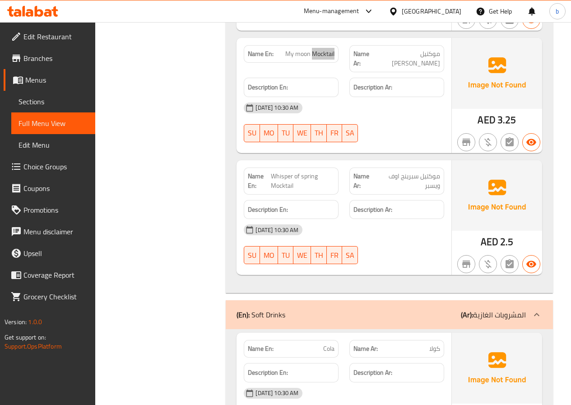
scroll to position [2613, 0]
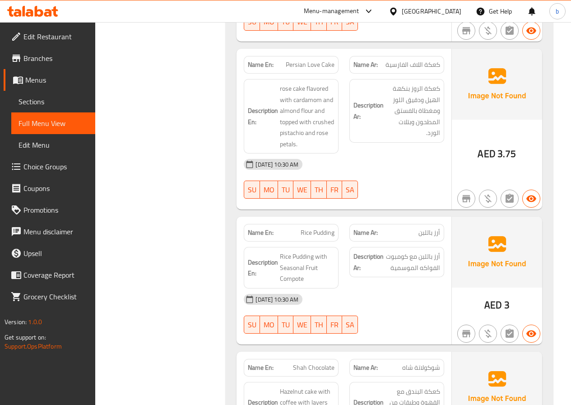
scroll to position [2026, 0]
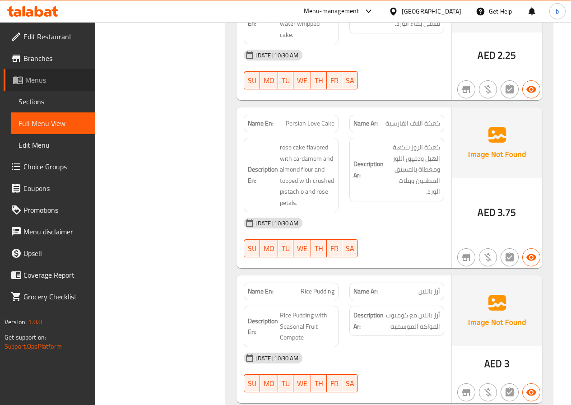
click at [56, 74] on link "Menus" at bounding box center [50, 80] width 92 height 22
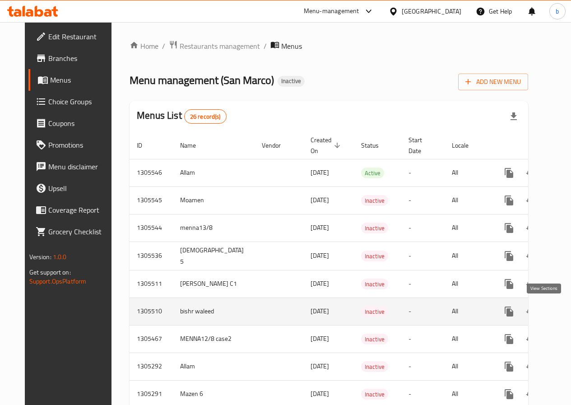
click at [568, 306] on icon "enhanced table" at bounding box center [573, 311] width 11 height 11
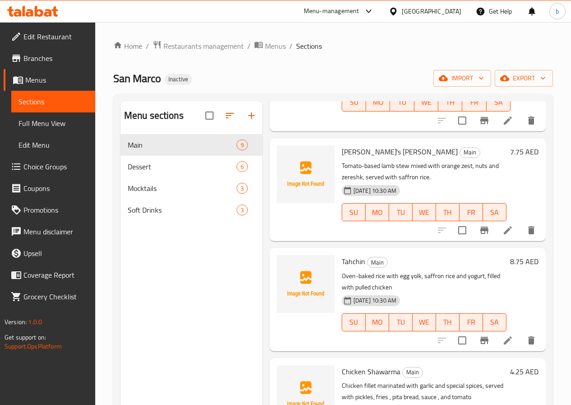
scroll to position [180, 0]
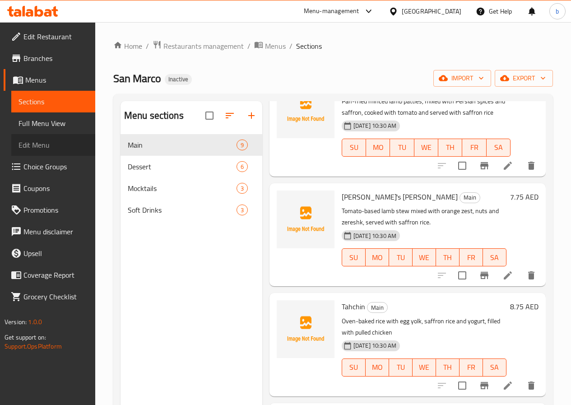
click at [48, 140] on span "Edit Menu" at bounding box center [52, 144] width 69 height 11
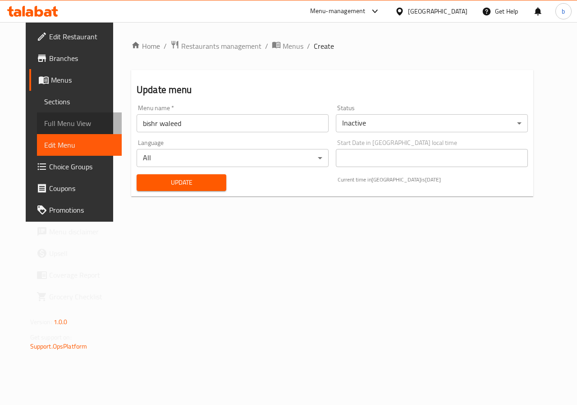
click at [75, 122] on span "Full Menu View" at bounding box center [79, 123] width 71 height 11
